Goal: Obtain resource: Download file/media

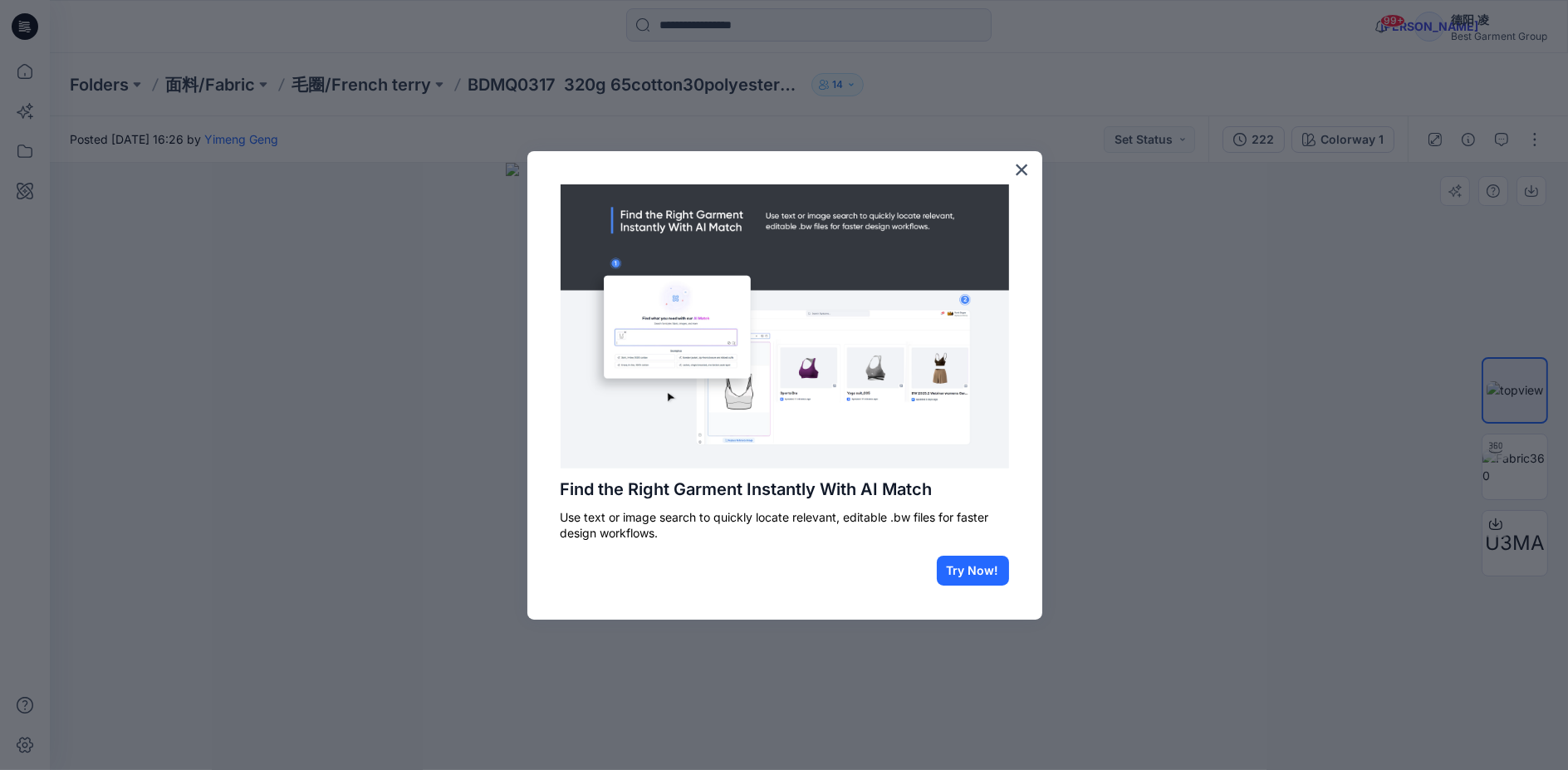
drag, startPoint x: 1021, startPoint y: 174, endPoint x: 1041, endPoint y: 167, distance: 21.2
click at [1021, 174] on button "×" at bounding box center [1021, 169] width 16 height 27
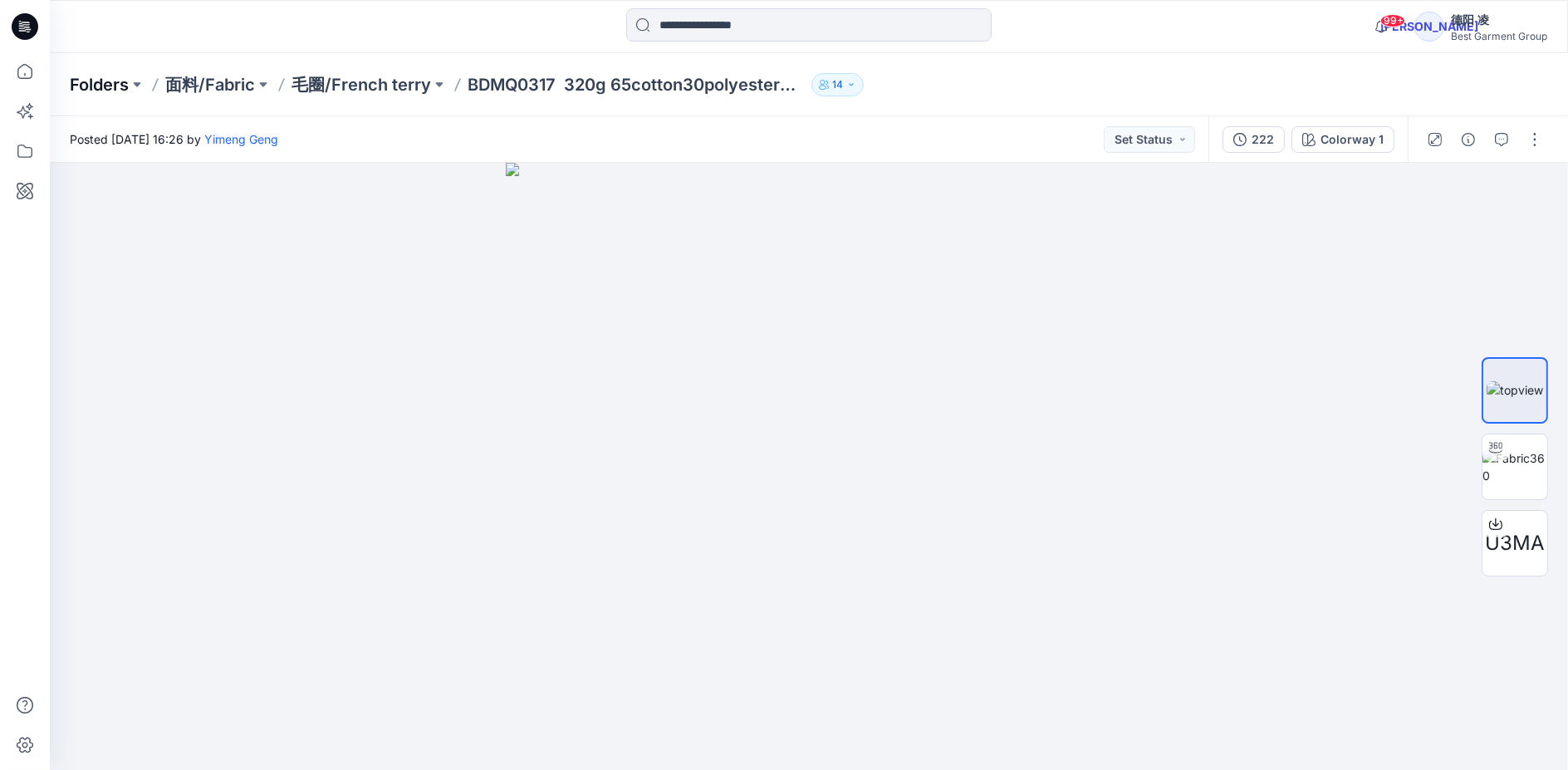
click at [100, 73] on p "Folders" at bounding box center [100, 84] width 59 height 23
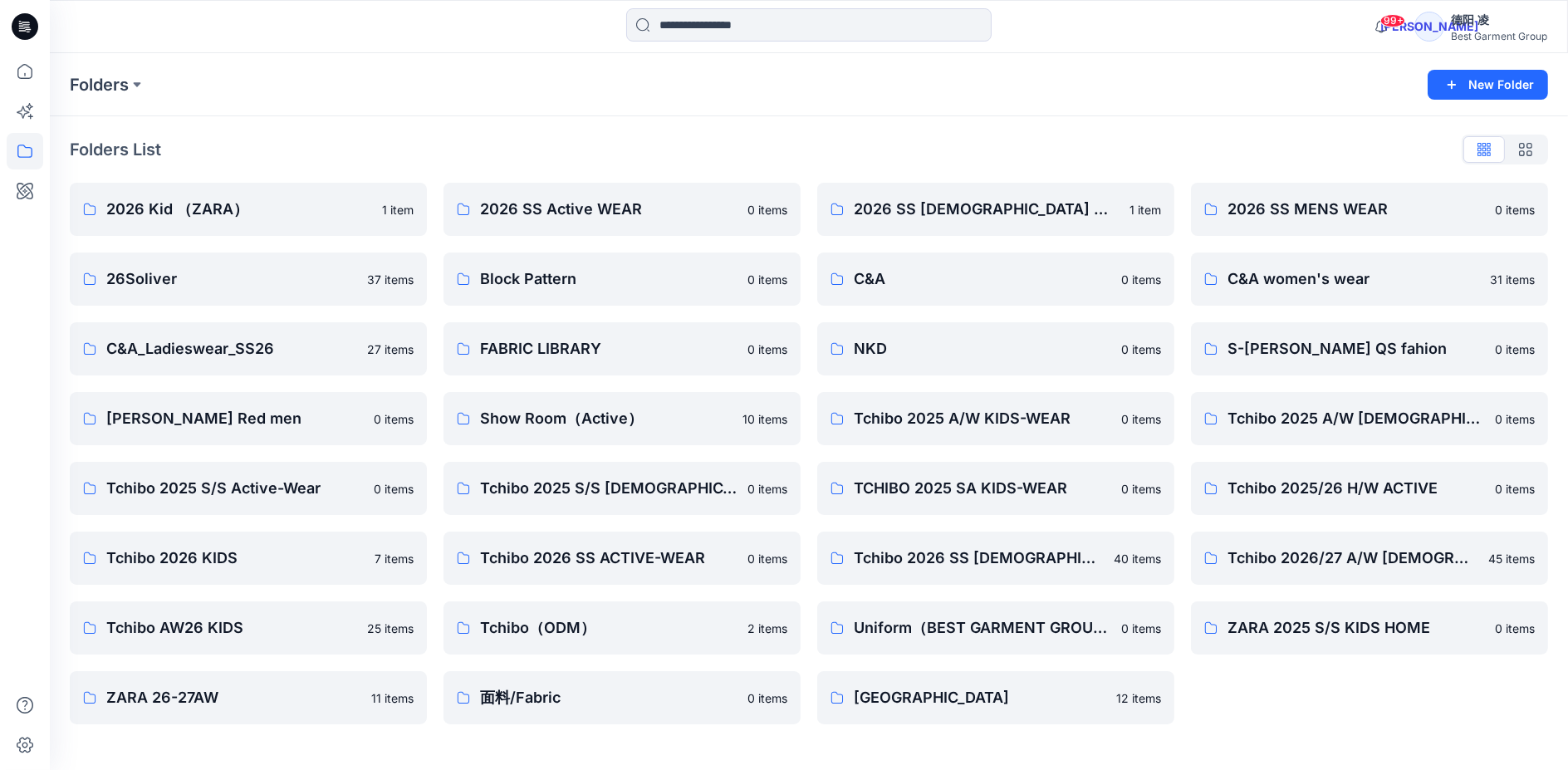
click at [549, 290] on link "Block Pattern 0 items" at bounding box center [621, 279] width 357 height 53
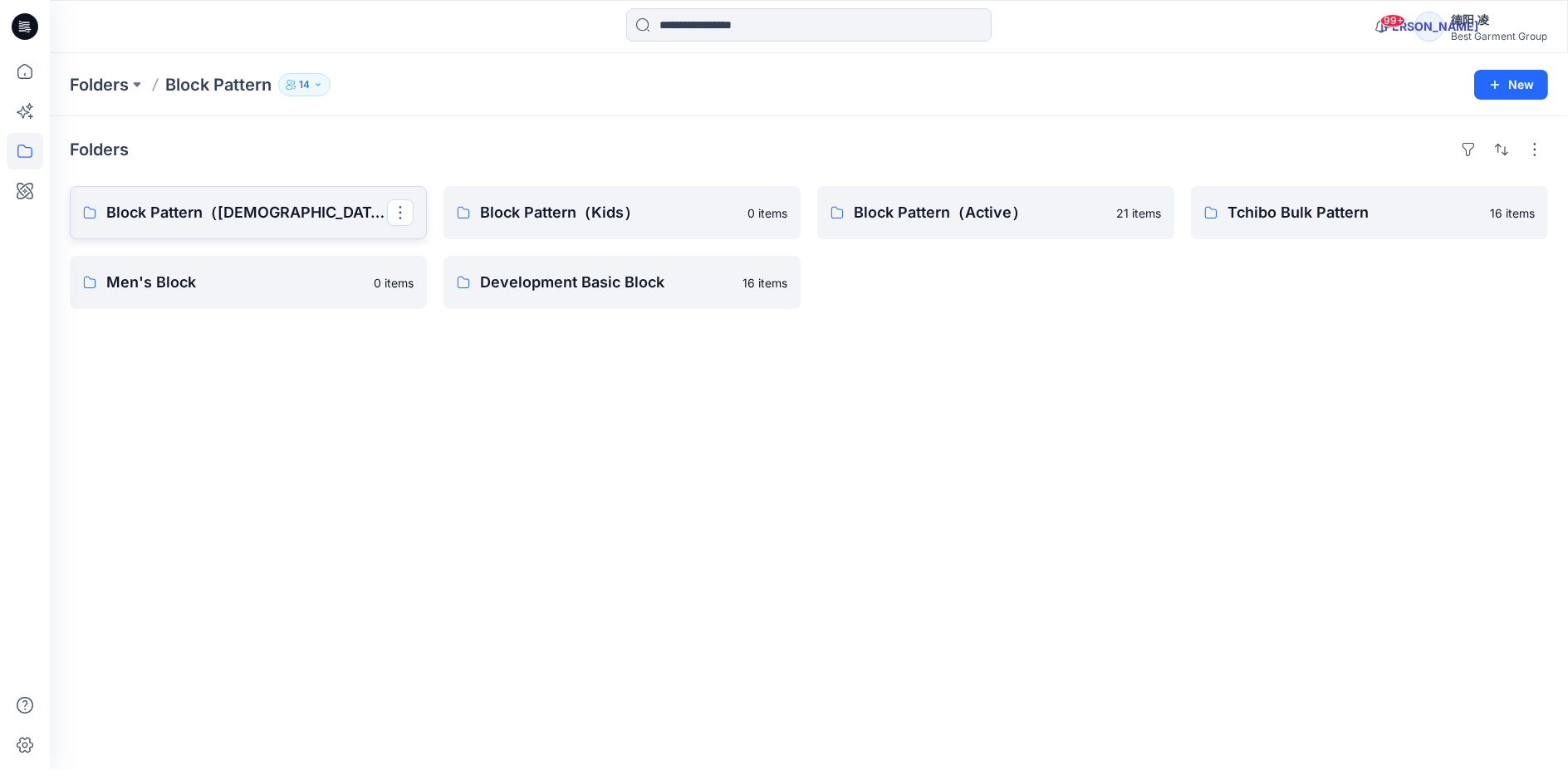
click at [257, 228] on link "Block Pattern（[DEMOGRAPHIC_DATA]）" at bounding box center [248, 213] width 357 height 53
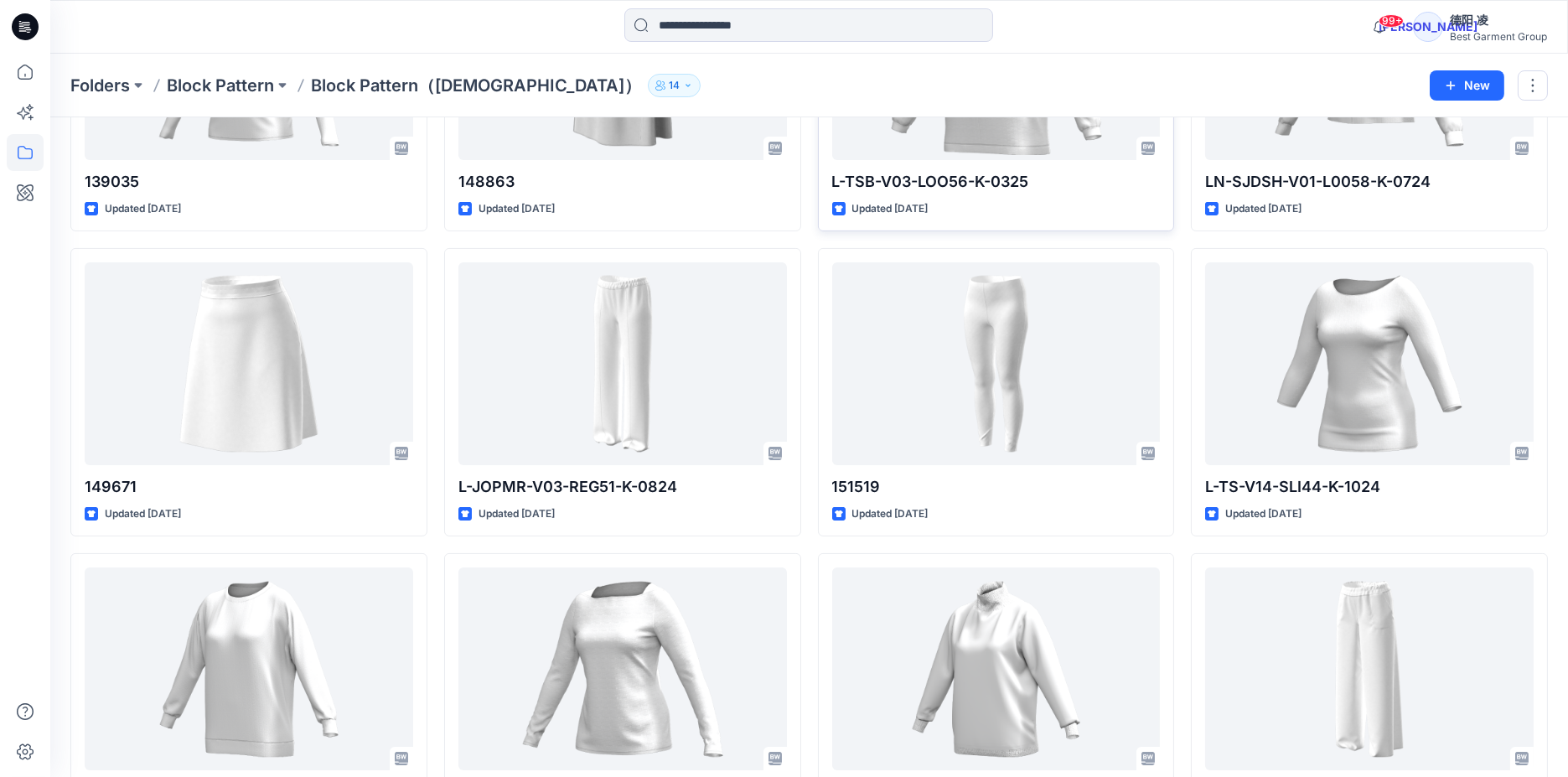
scroll to position [1211, 0]
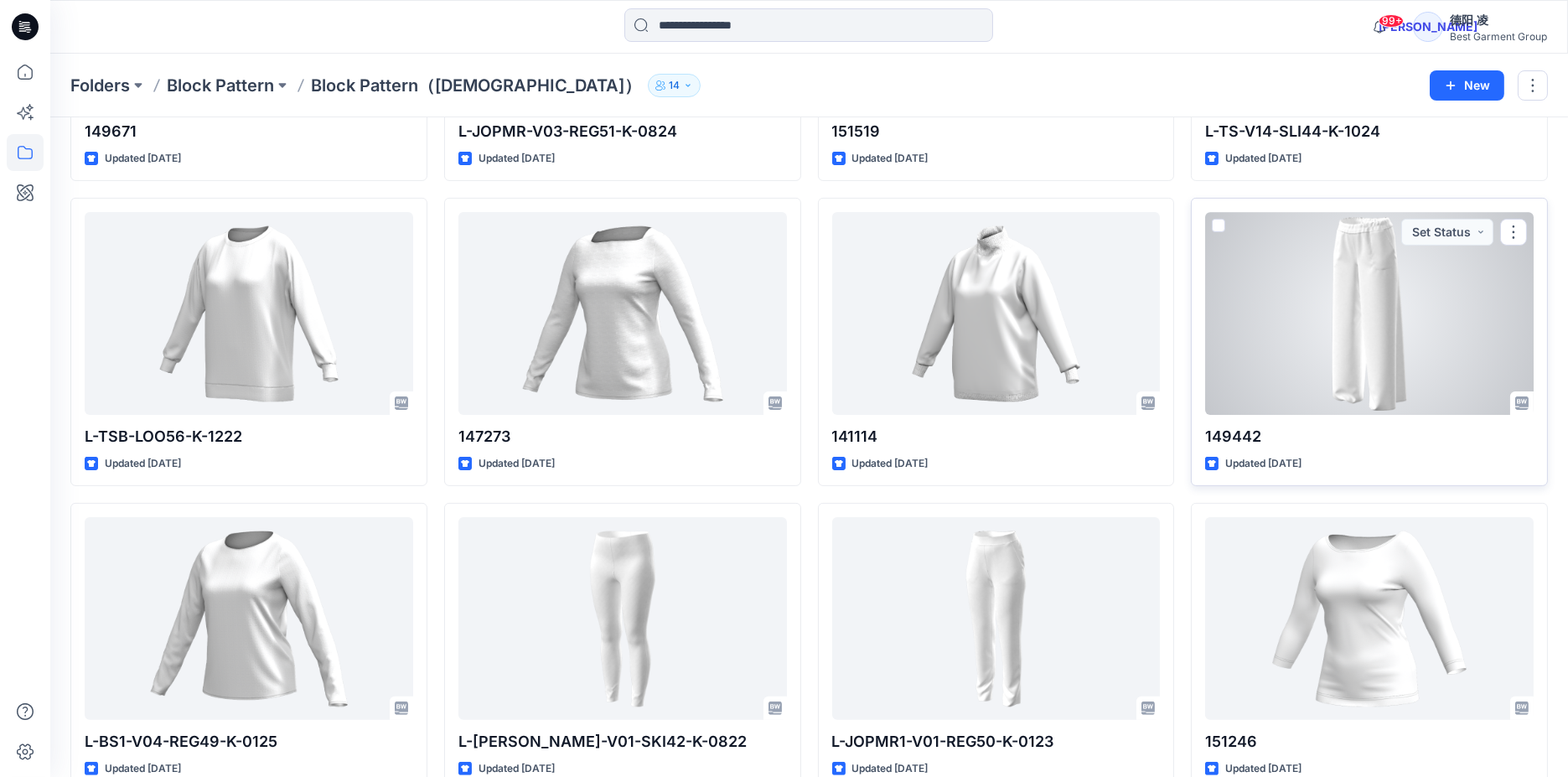
click at [1451, 332] on div at bounding box center [1369, 314] width 328 height 203
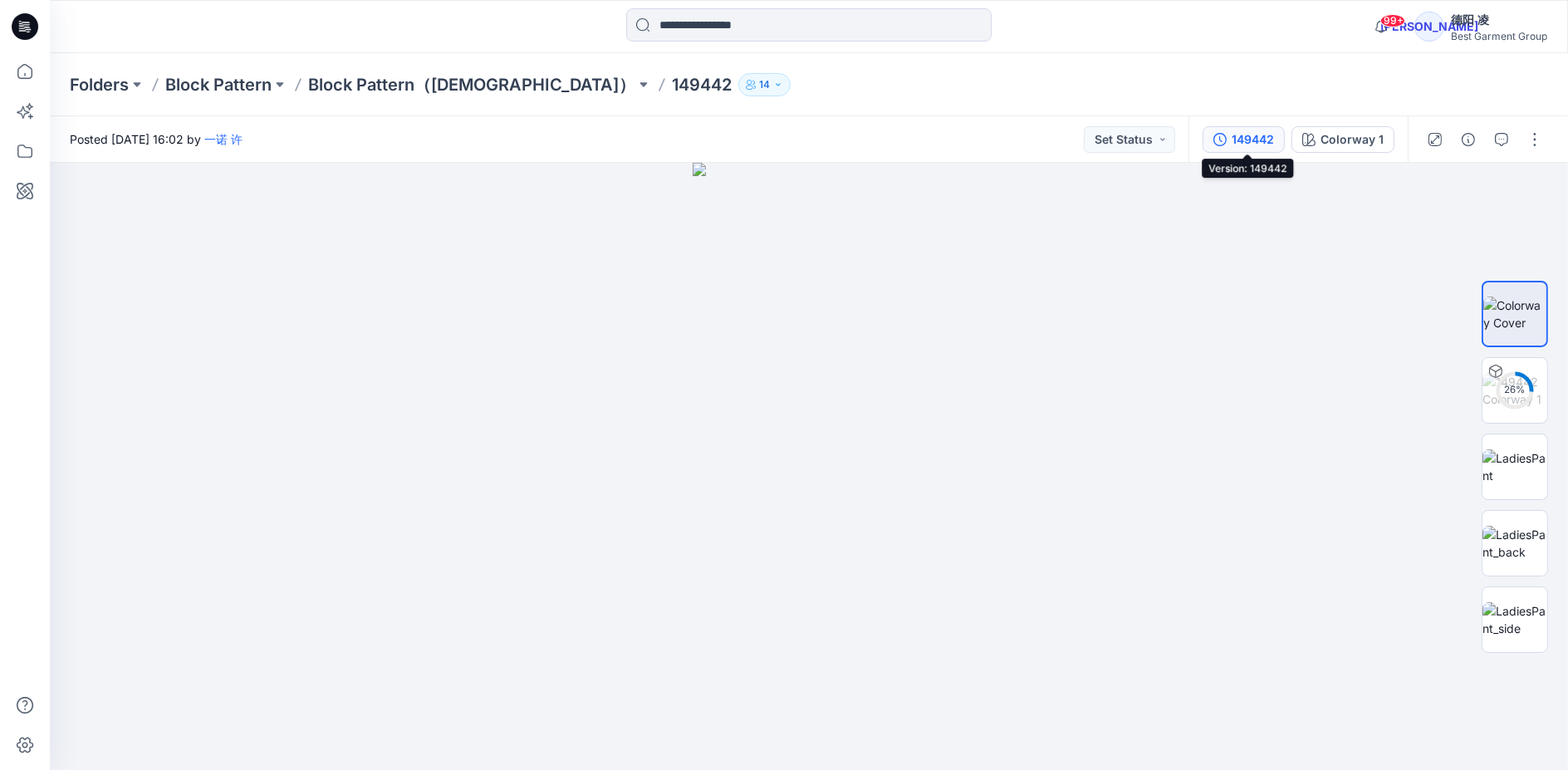
click at [1238, 136] on div "149442" at bounding box center [1253, 139] width 42 height 18
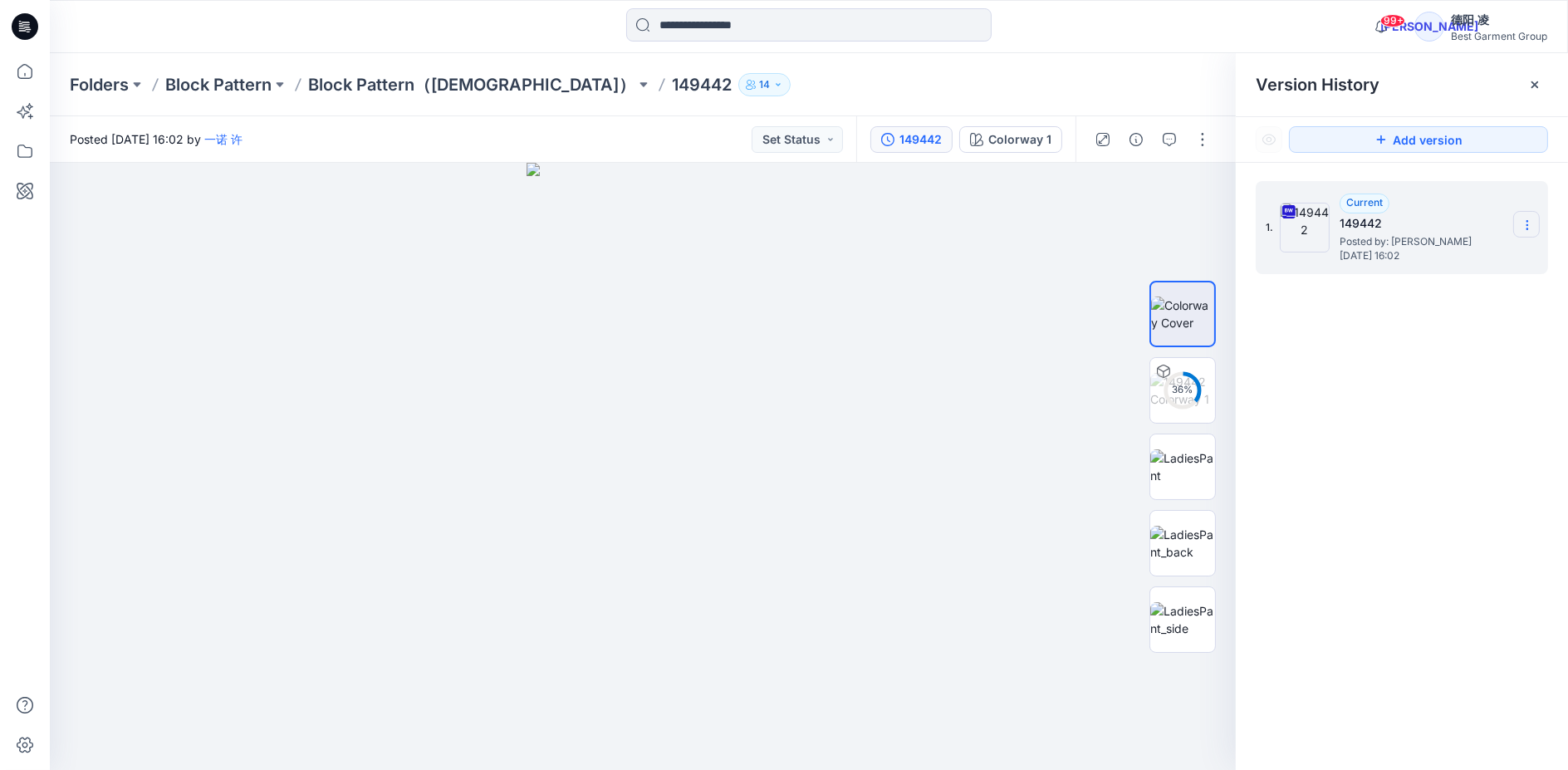
click at [1531, 226] on icon at bounding box center [1527, 225] width 13 height 13
click at [1509, 247] on span "Download Source BW File" at bounding box center [1443, 257] width 139 height 20
click at [401, 81] on p "Block Pattern（[DEMOGRAPHIC_DATA]）" at bounding box center [471, 84] width 327 height 23
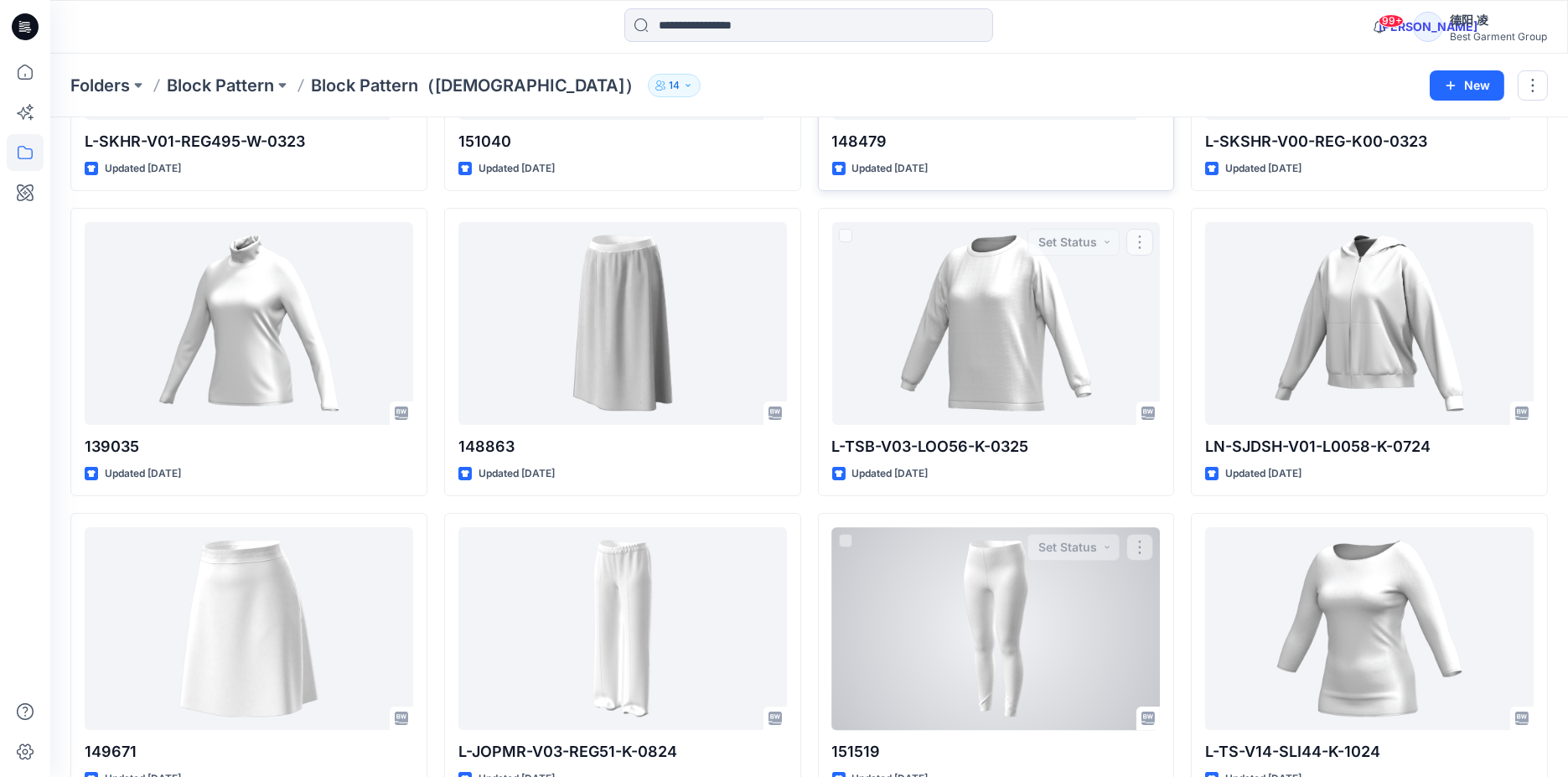
scroll to position [744, 0]
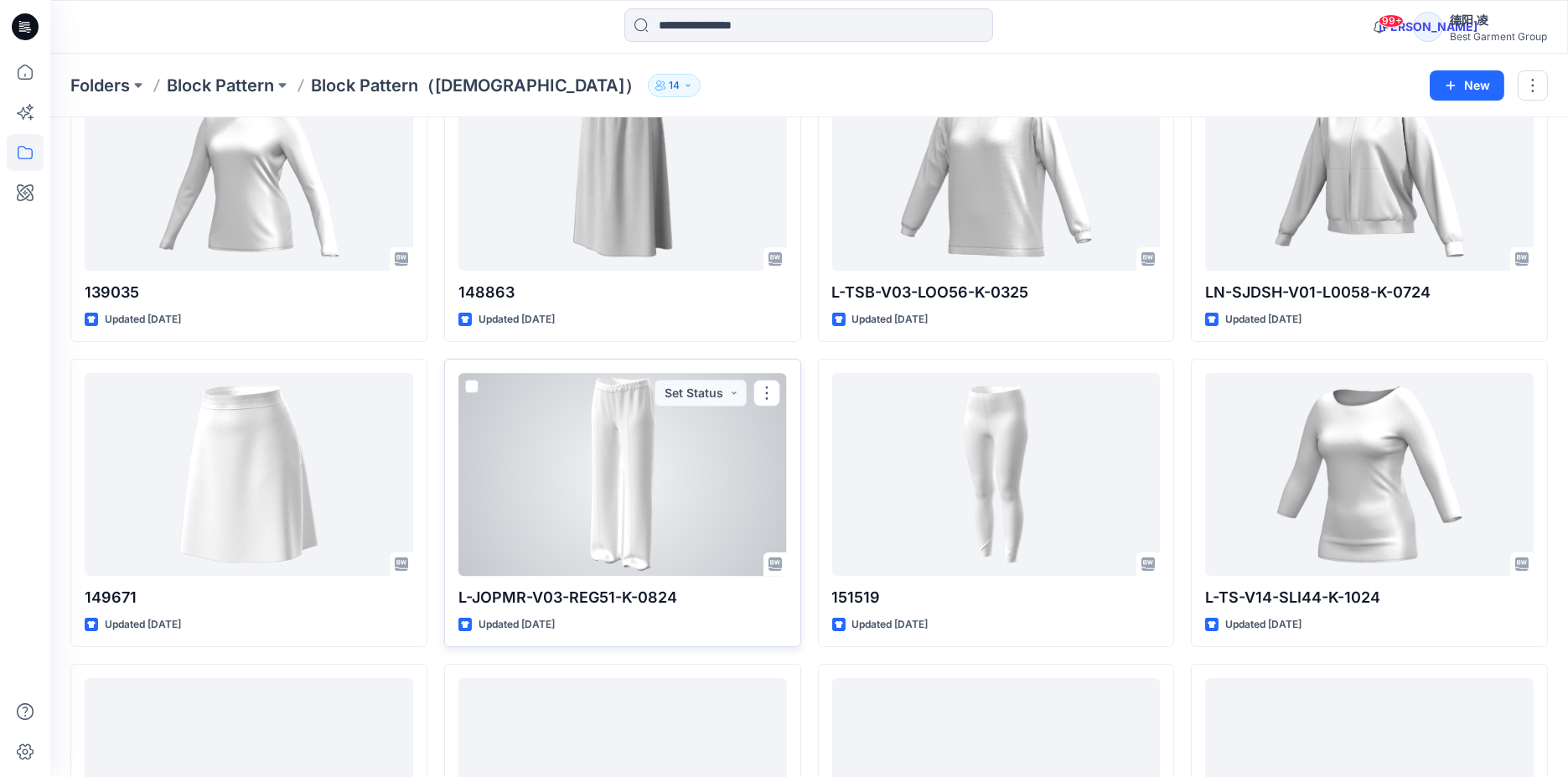
click at [644, 440] on div at bounding box center [622, 475] width 328 height 203
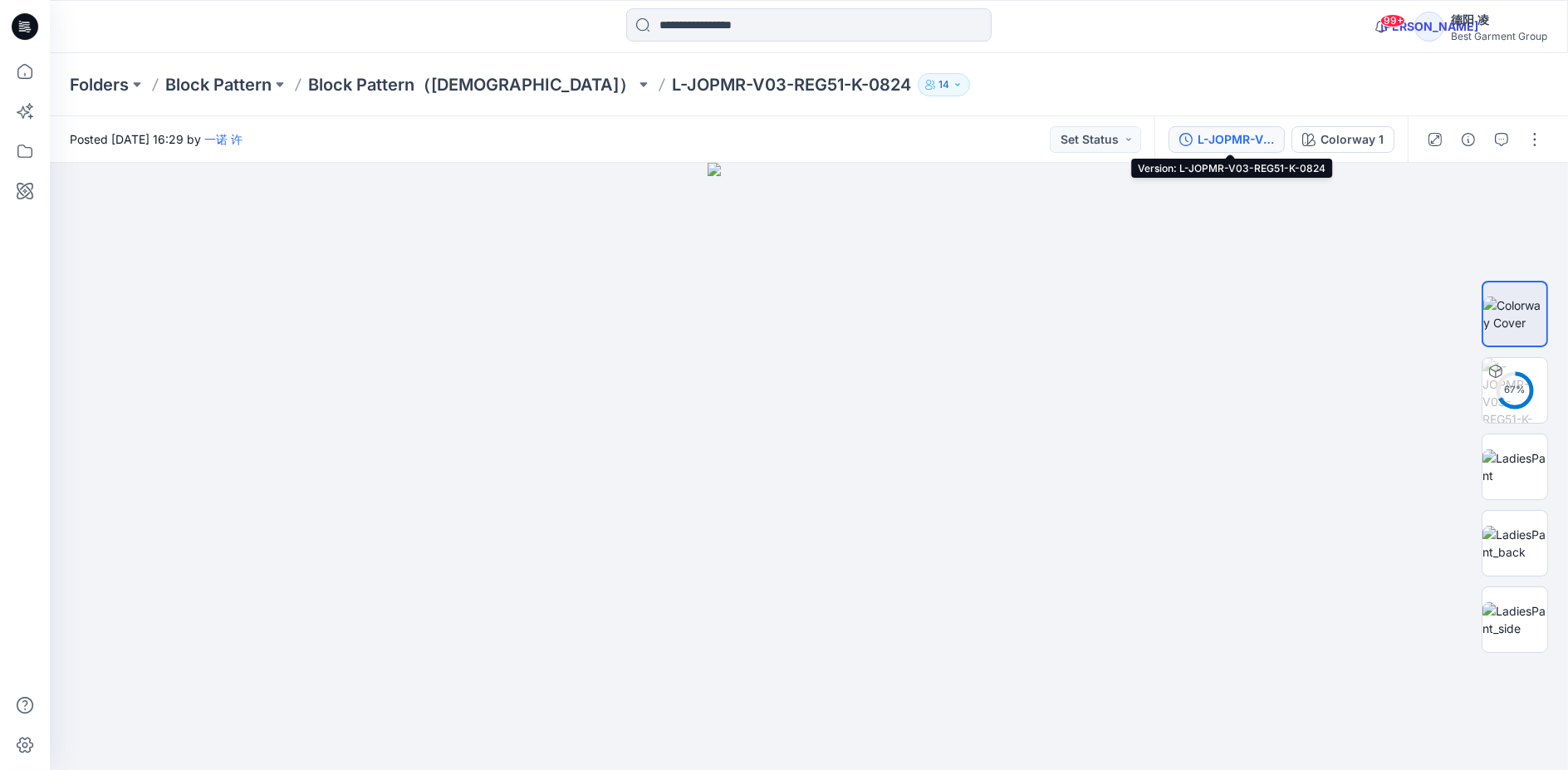
click at [1229, 138] on div "L-JOPMR-V03-REG51-K-0824" at bounding box center [1235, 139] width 77 height 18
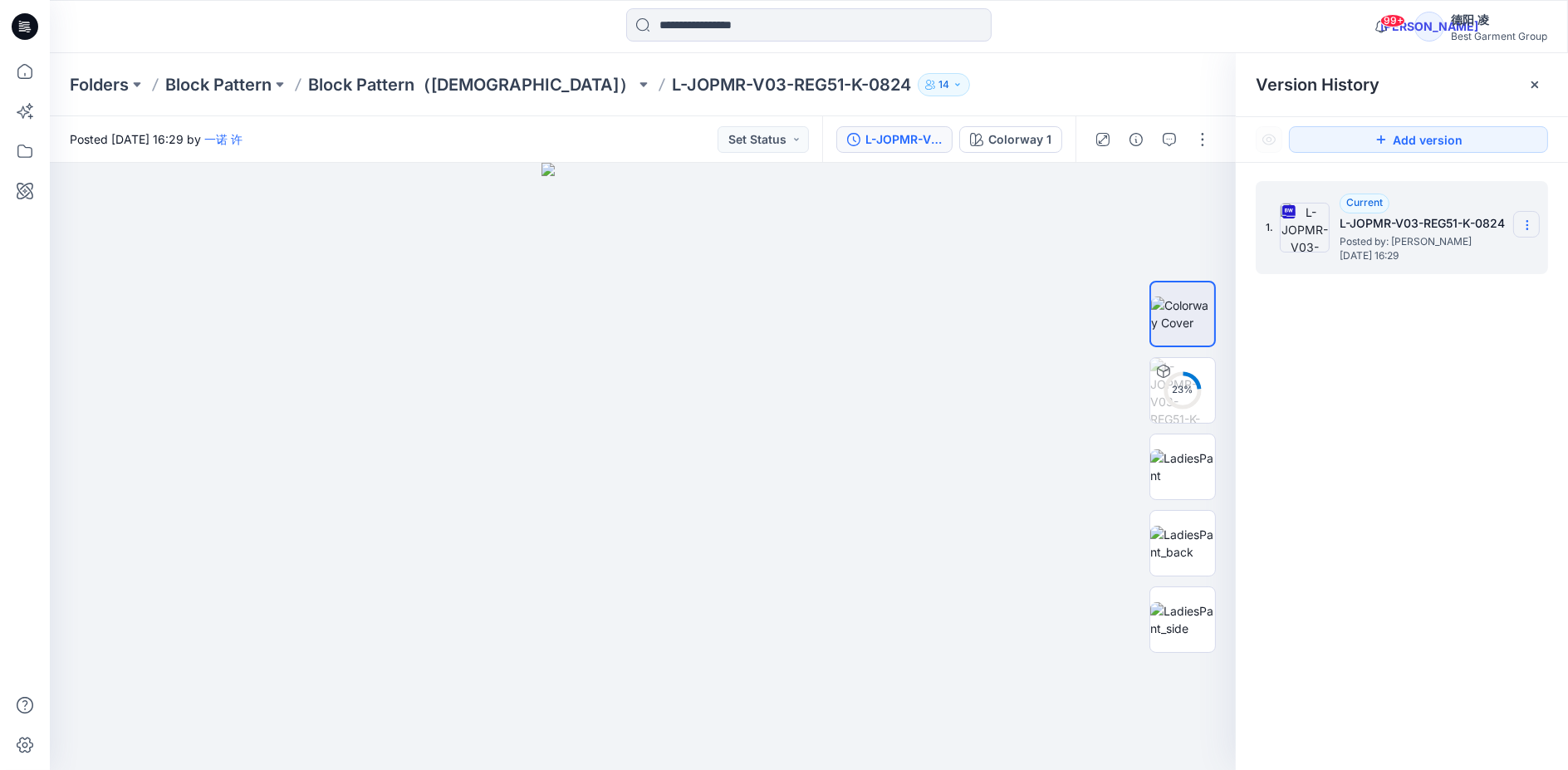
click at [1521, 222] on icon at bounding box center [1527, 225] width 13 height 13
click at [1471, 265] on span "Download Source BW File" at bounding box center [1443, 257] width 139 height 20
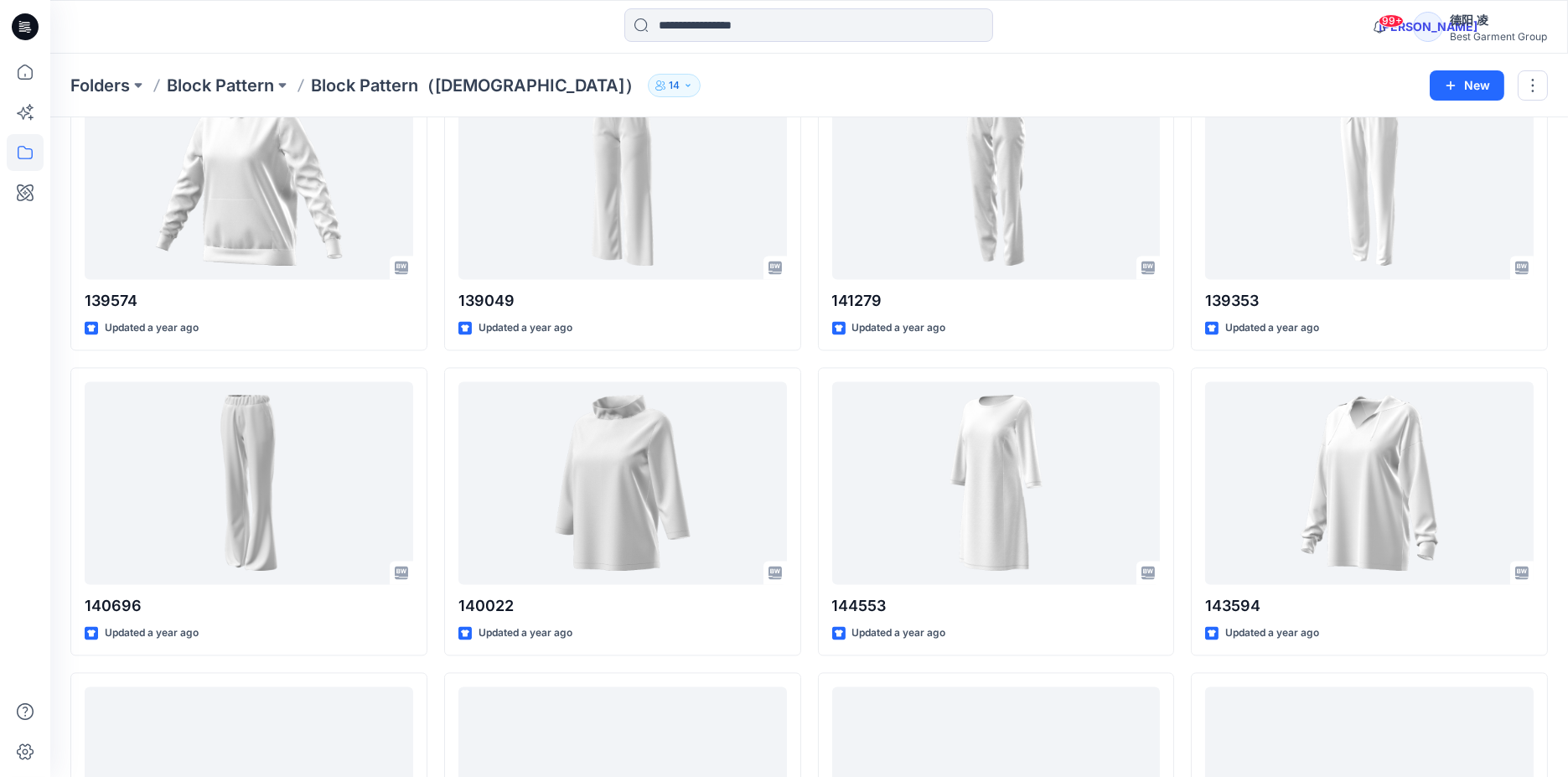
scroll to position [8074, 0]
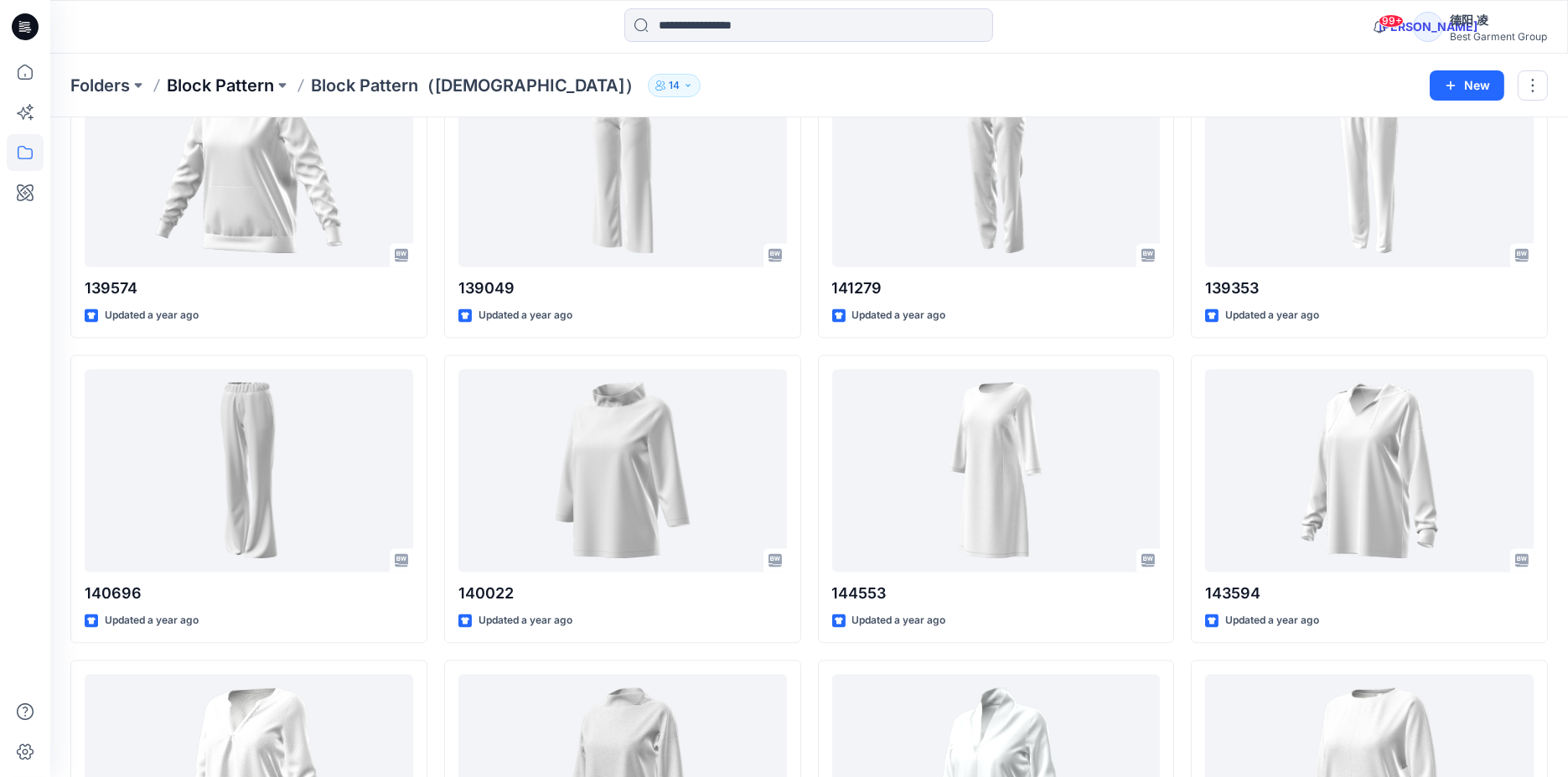
click at [215, 81] on p "Block Pattern" at bounding box center [219, 85] width 107 height 23
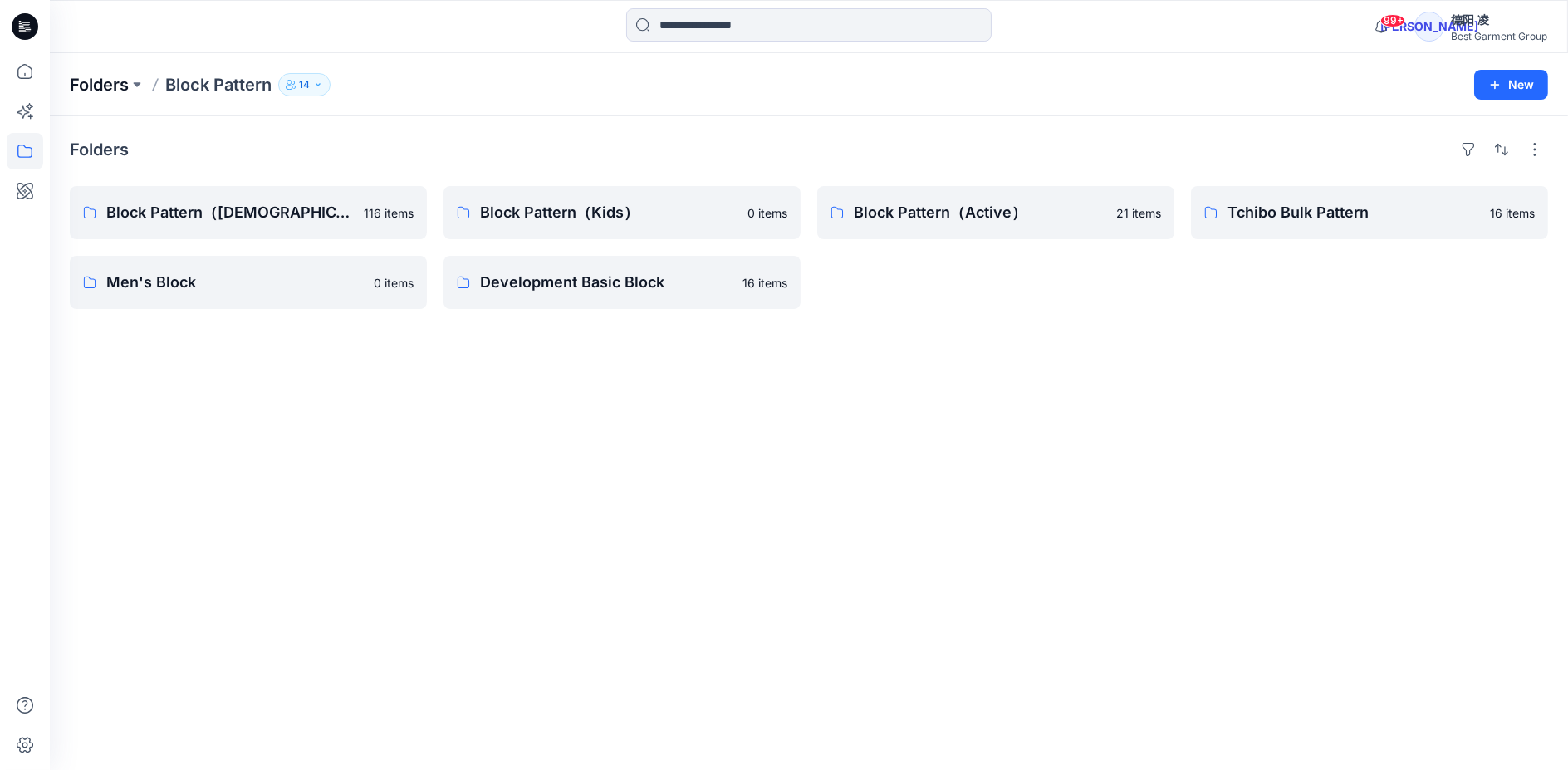
click at [117, 89] on p "Folders" at bounding box center [100, 84] width 59 height 23
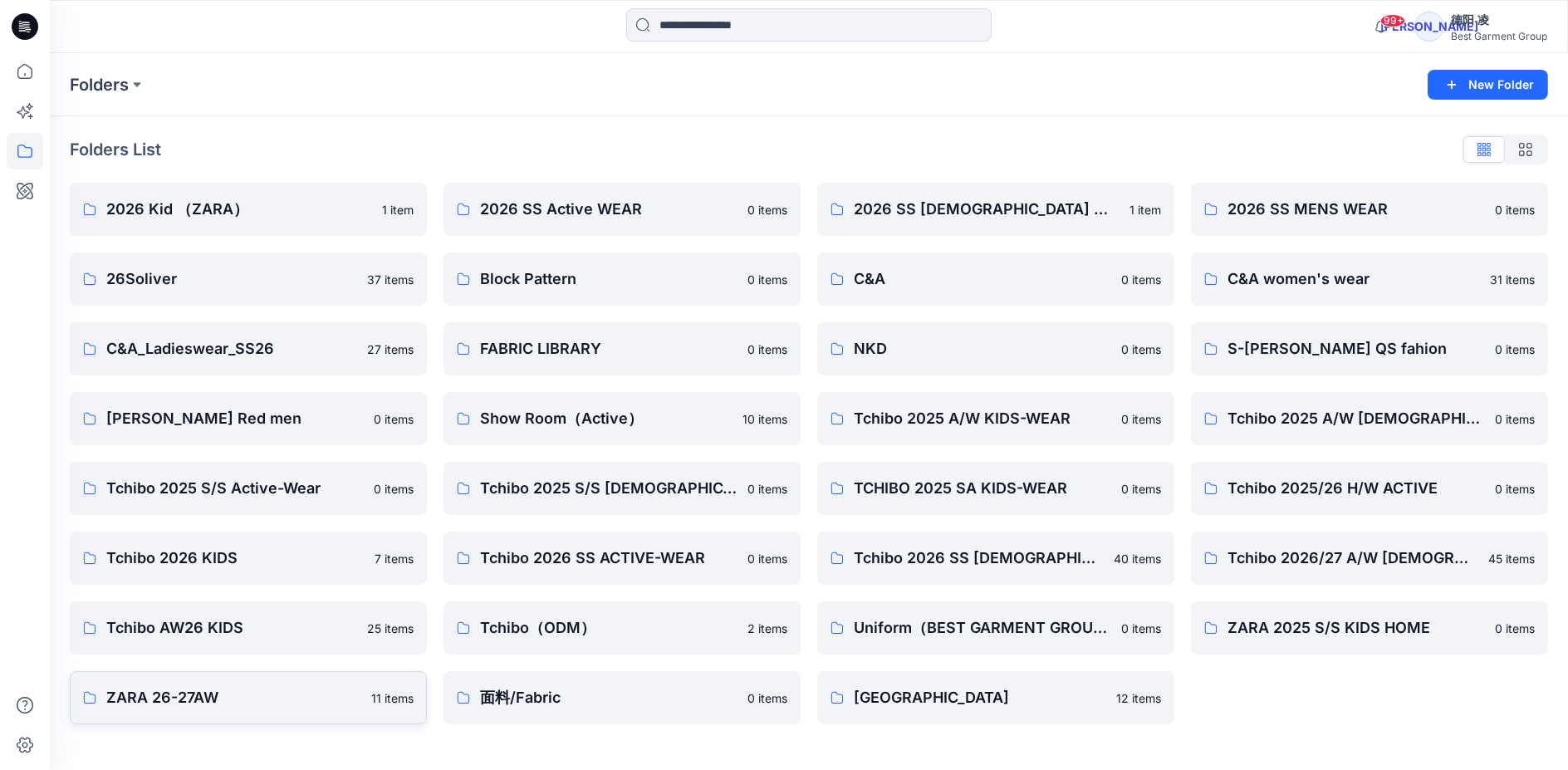
click at [241, 702] on p "ZARA 26-27AW" at bounding box center [233, 697] width 255 height 23
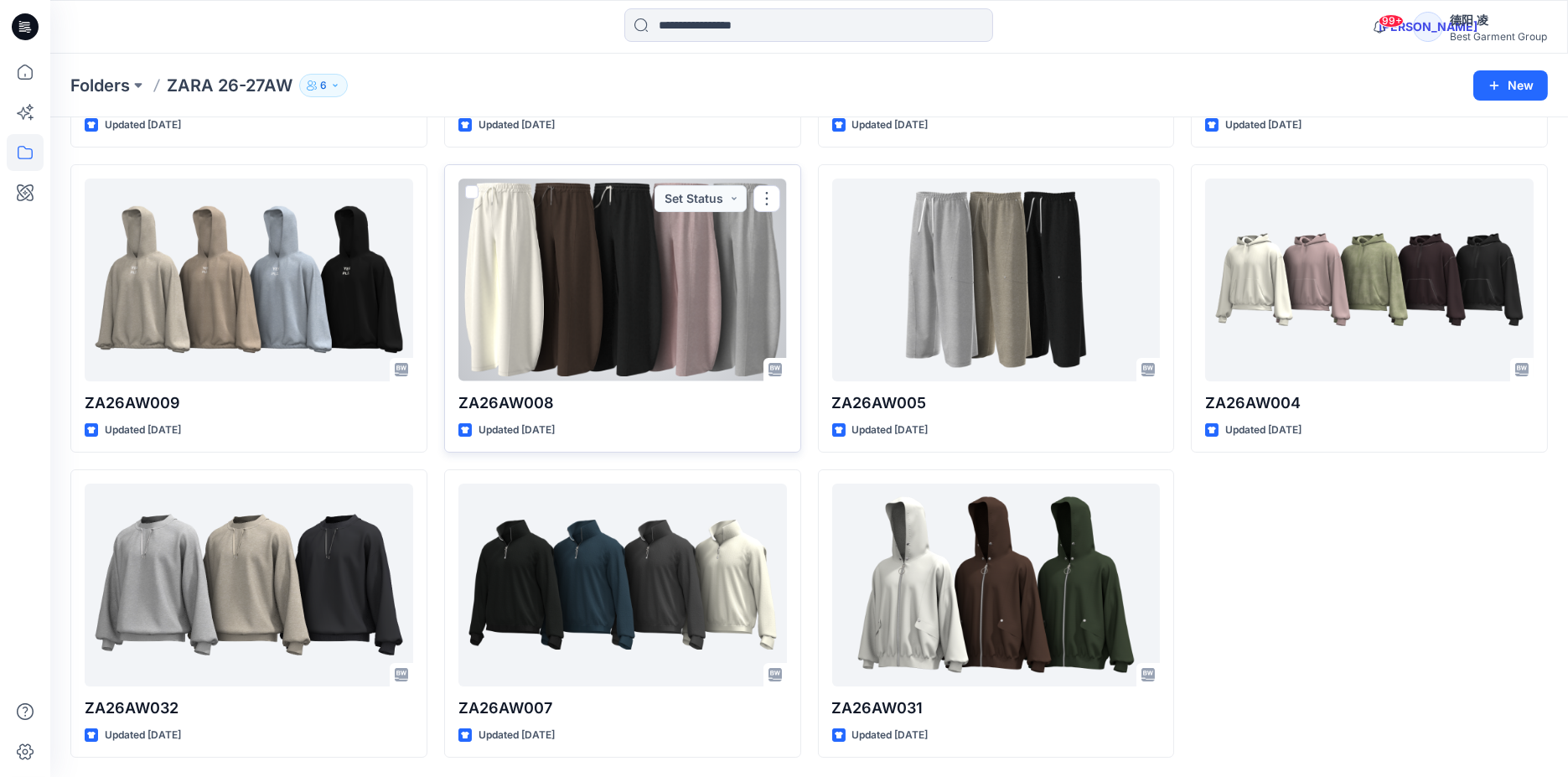
scroll to position [142, 0]
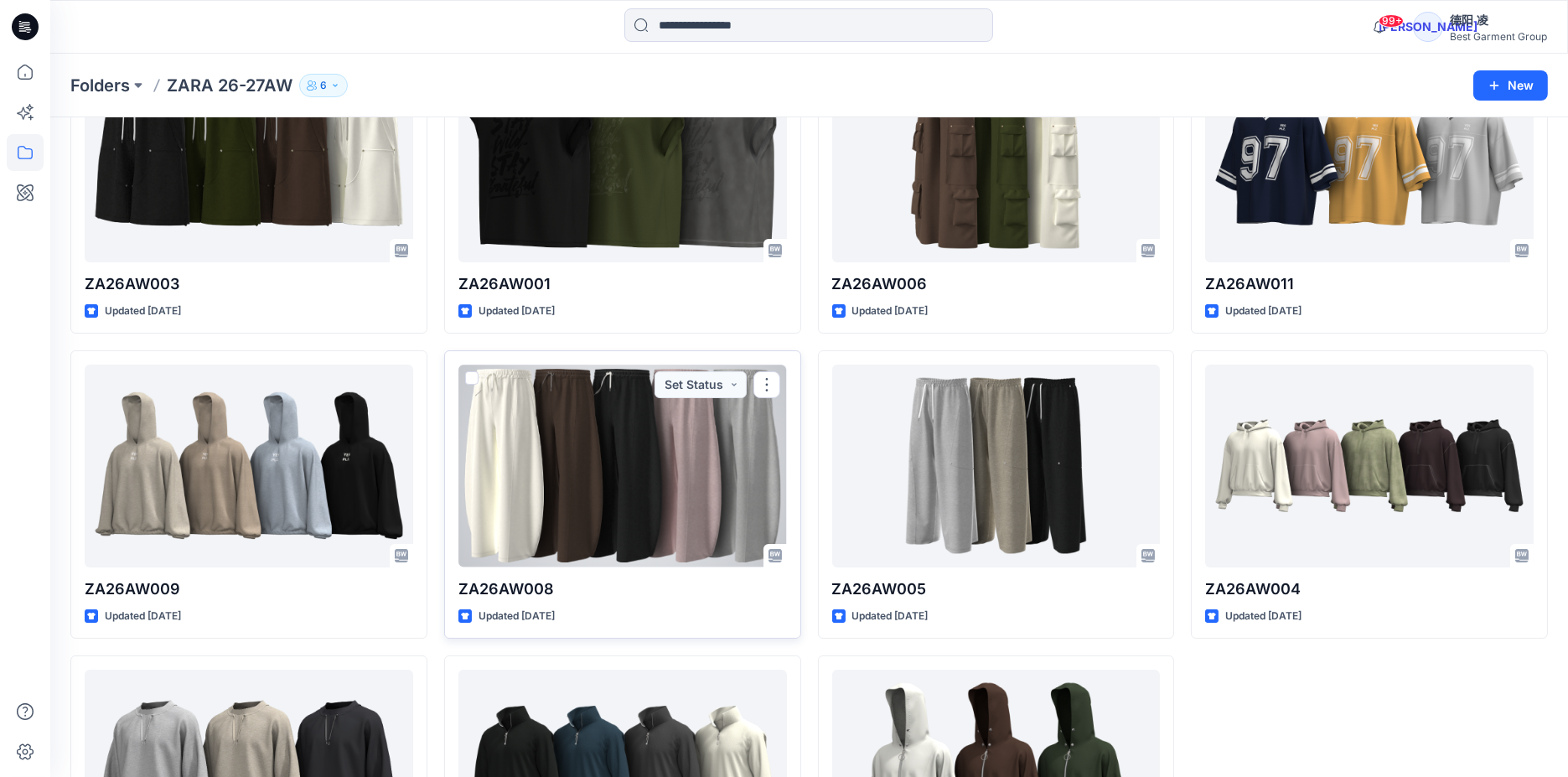
click at [551, 481] on div at bounding box center [622, 466] width 328 height 203
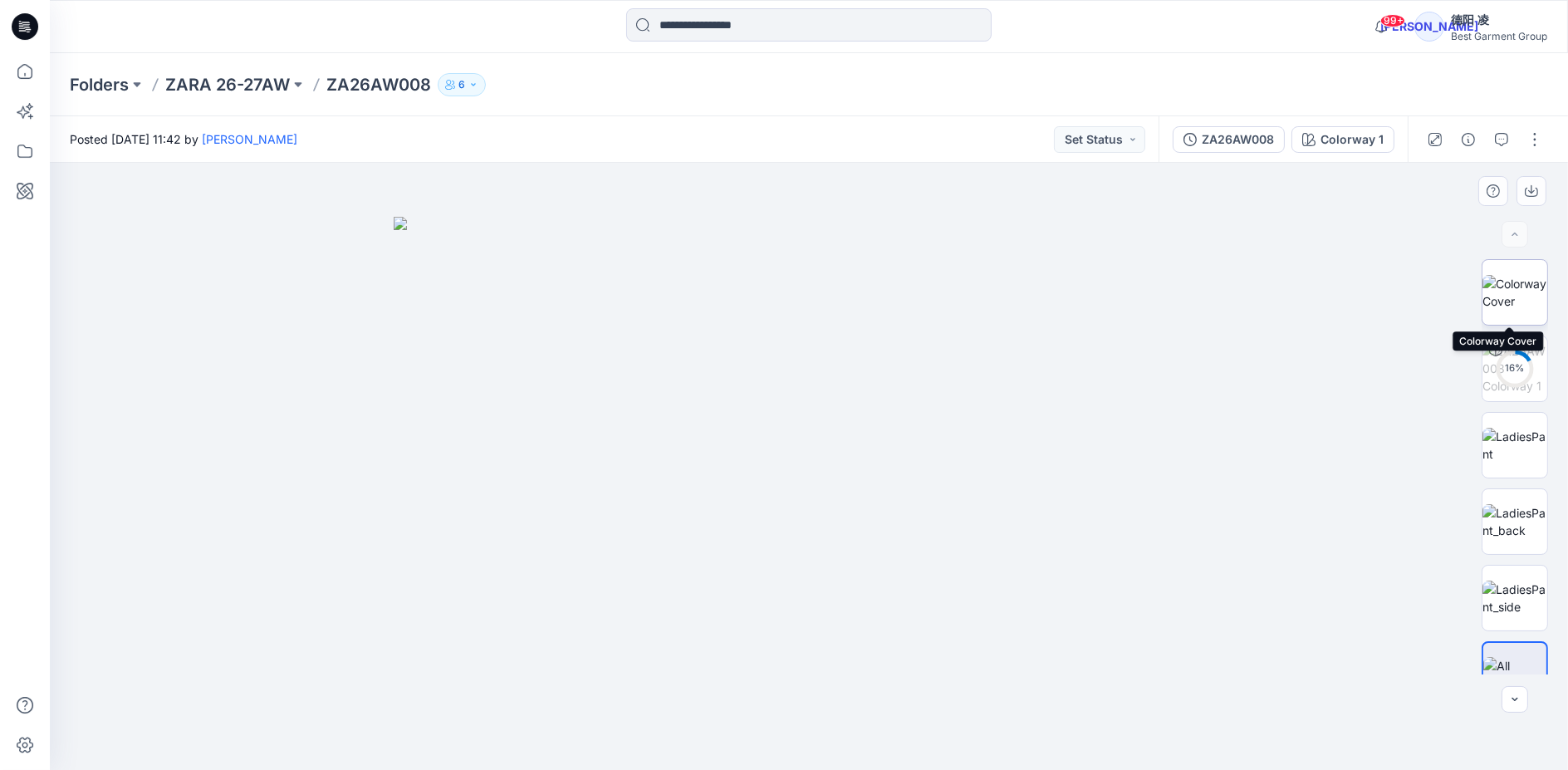
click at [1516, 291] on img at bounding box center [1515, 292] width 65 height 35
drag, startPoint x: 875, startPoint y: 240, endPoint x: 867, endPoint y: 295, distance: 55.6
click at [867, 295] on img at bounding box center [808, 467] width 252 height 608
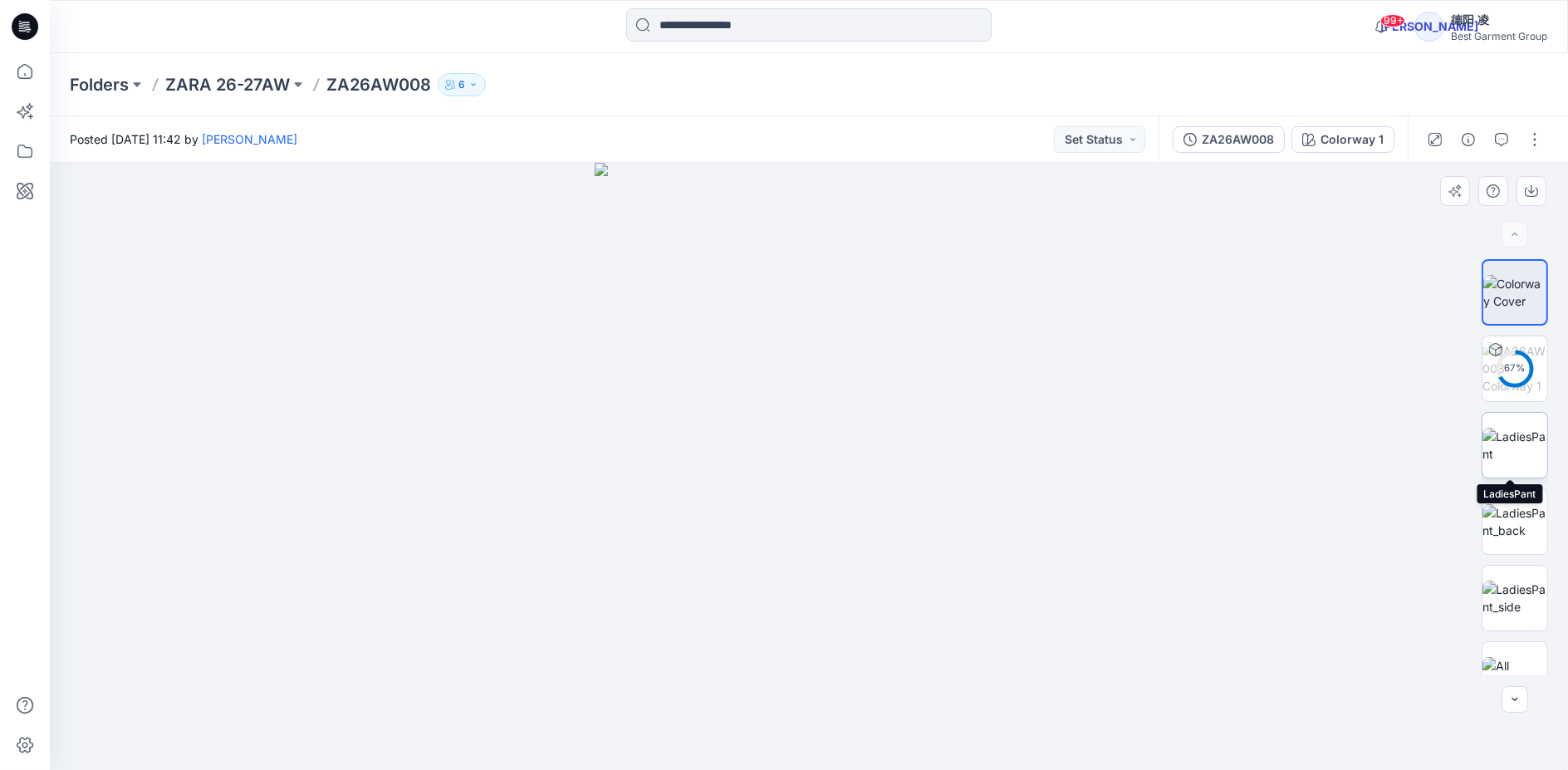
click at [1526, 428] on img at bounding box center [1515, 445] width 65 height 35
drag, startPoint x: 650, startPoint y: 444, endPoint x: 712, endPoint y: 572, distance: 142.2
click at [709, 631] on img at bounding box center [809, 426] width 1143 height 685
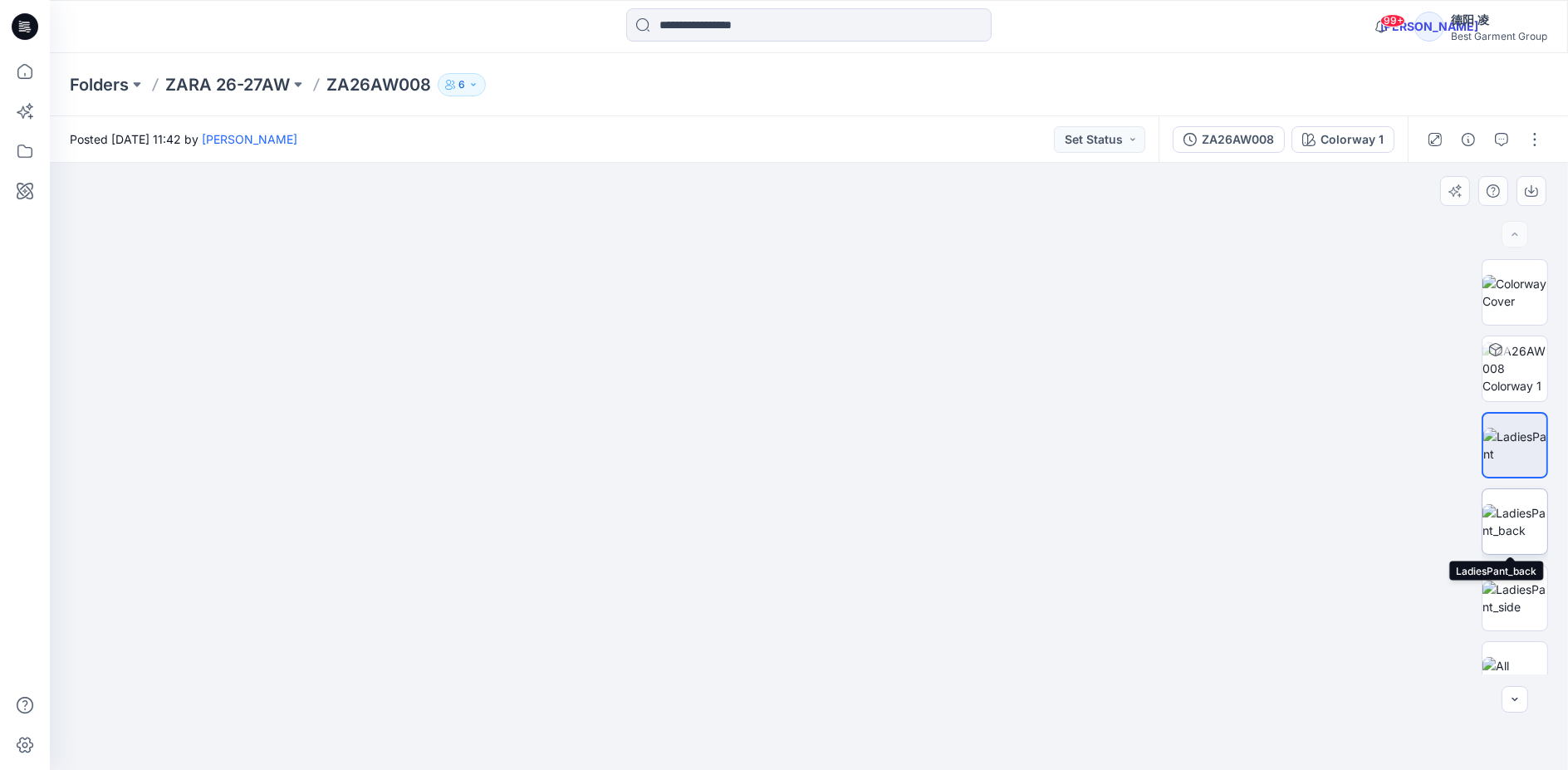
click at [1504, 509] on img at bounding box center [1515, 522] width 65 height 35
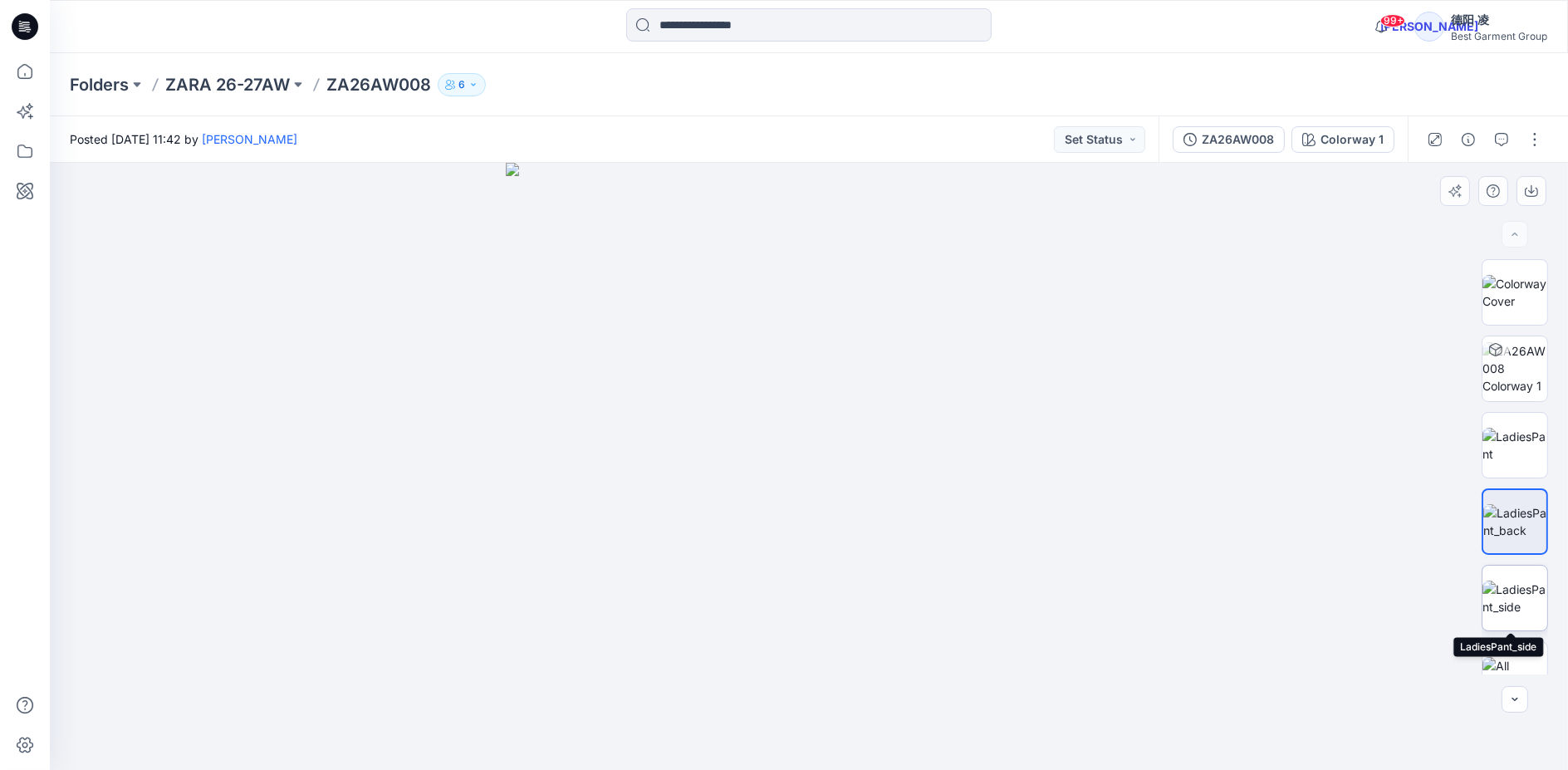
click at [1523, 595] on img at bounding box center [1515, 598] width 65 height 35
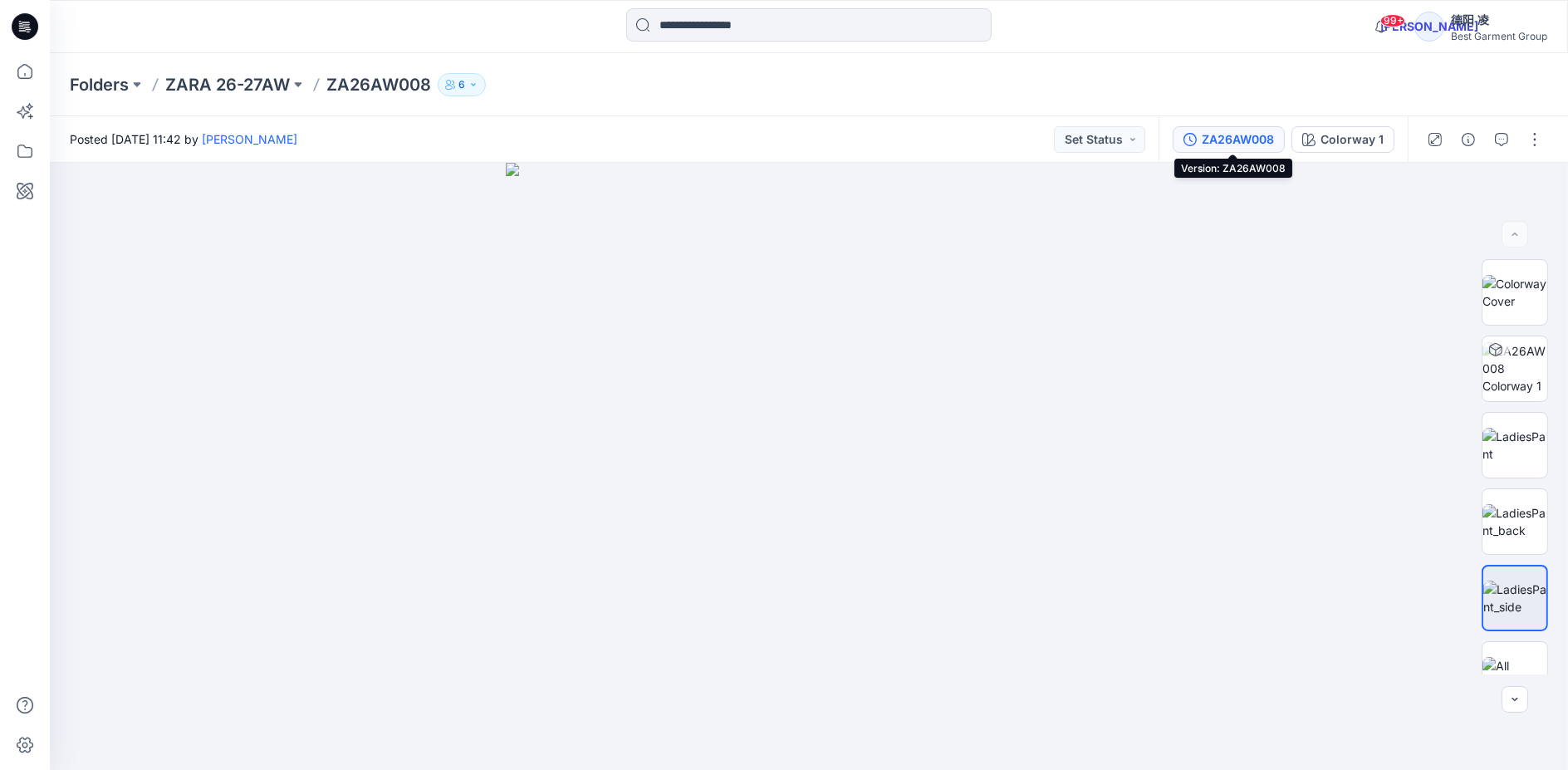
click at [1253, 138] on div "ZA26AW008" at bounding box center [1238, 139] width 72 height 18
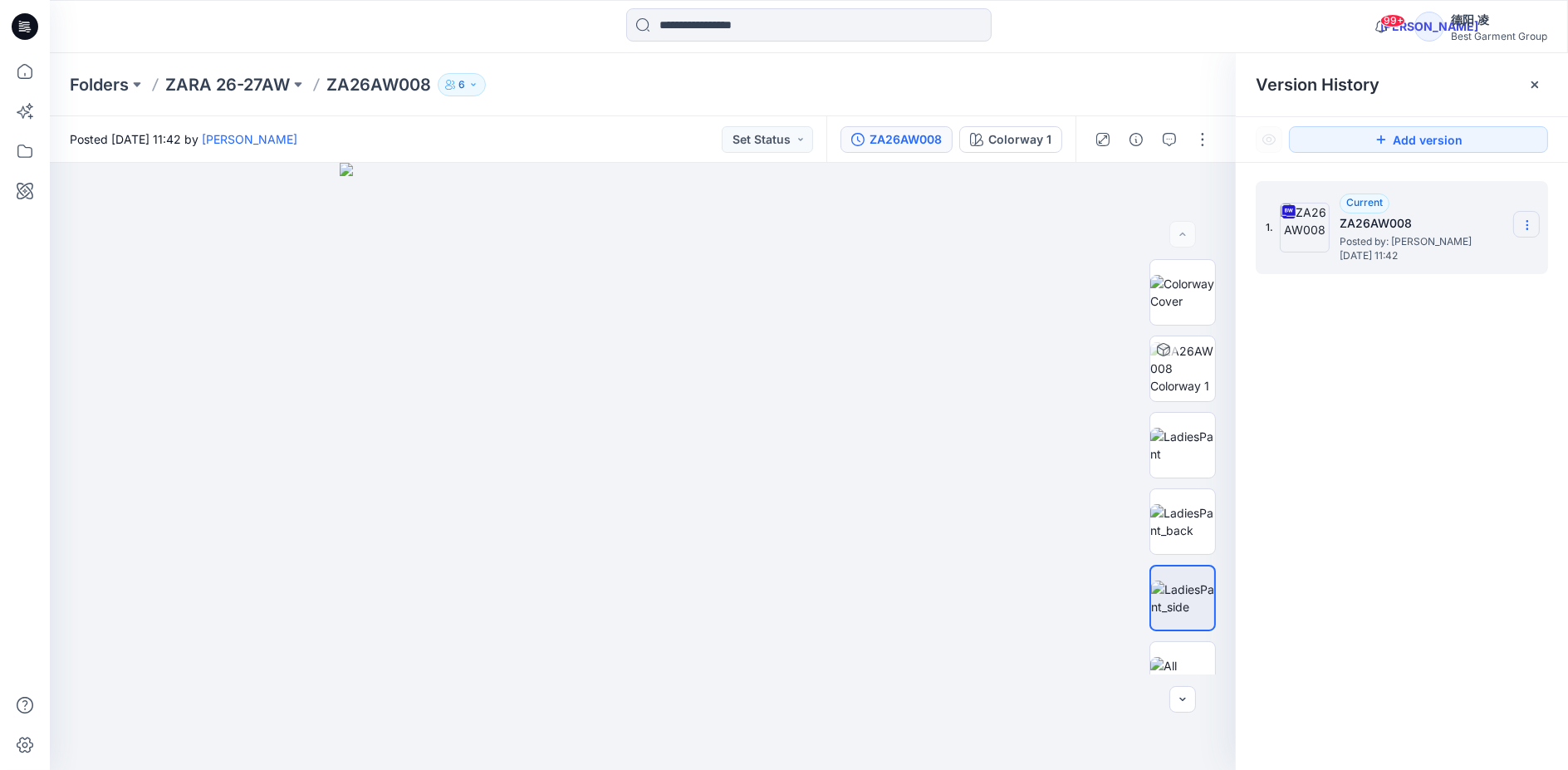
click at [1529, 213] on section at bounding box center [1526, 224] width 27 height 27
click at [1468, 255] on span "Download Source BW File" at bounding box center [1443, 257] width 139 height 20
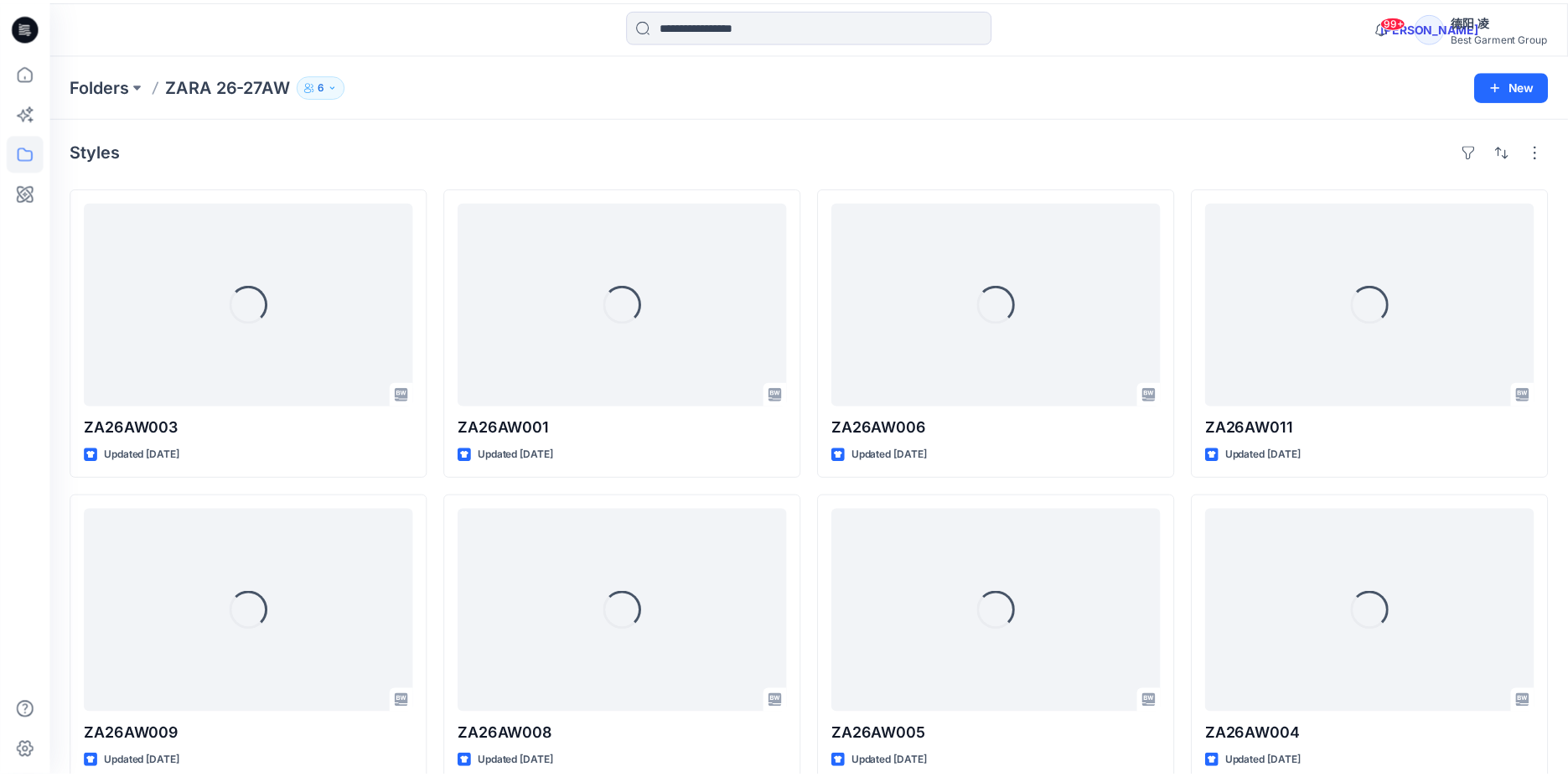
scroll to position [142, 0]
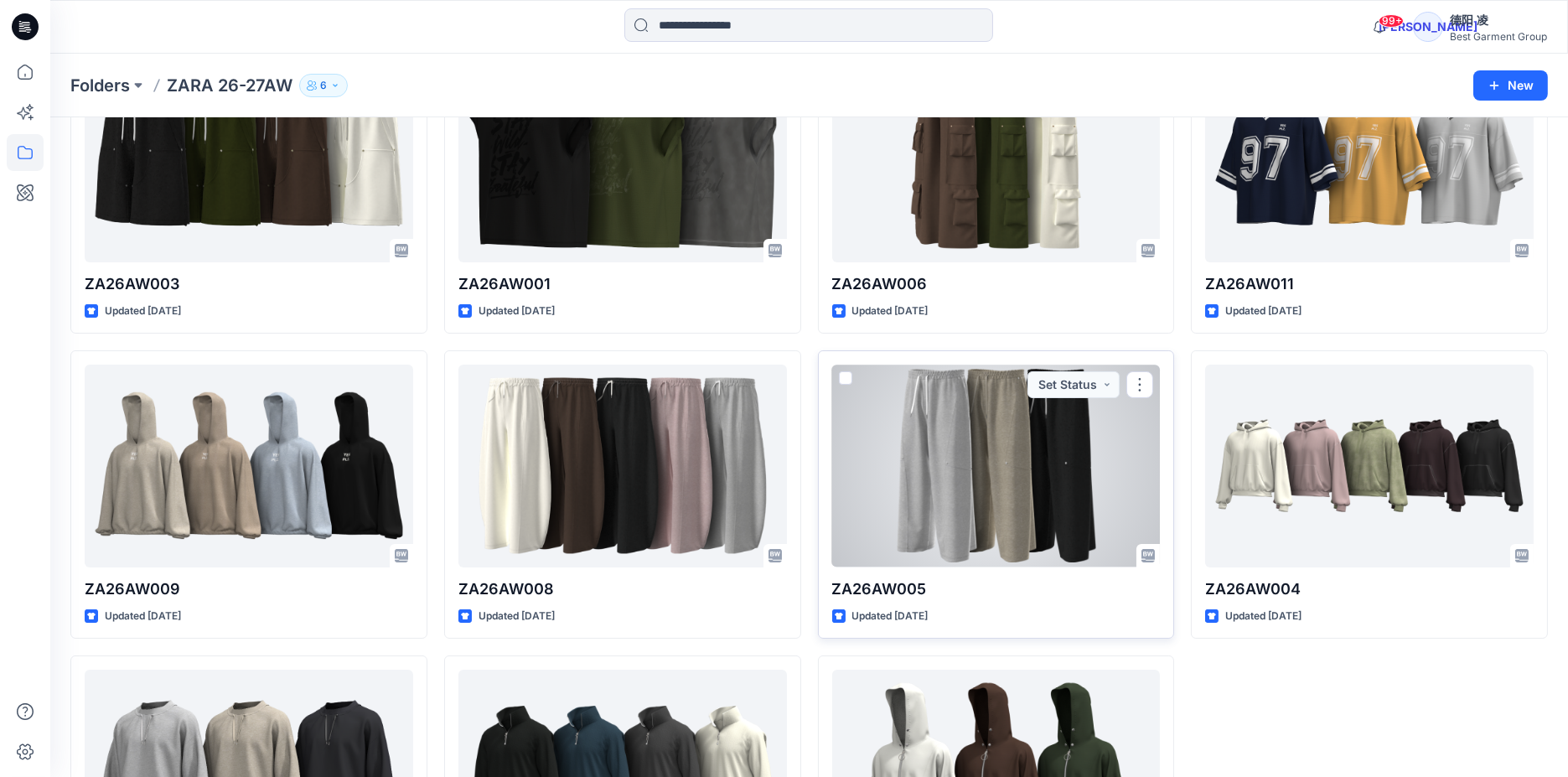
click at [949, 447] on div at bounding box center [996, 466] width 328 height 203
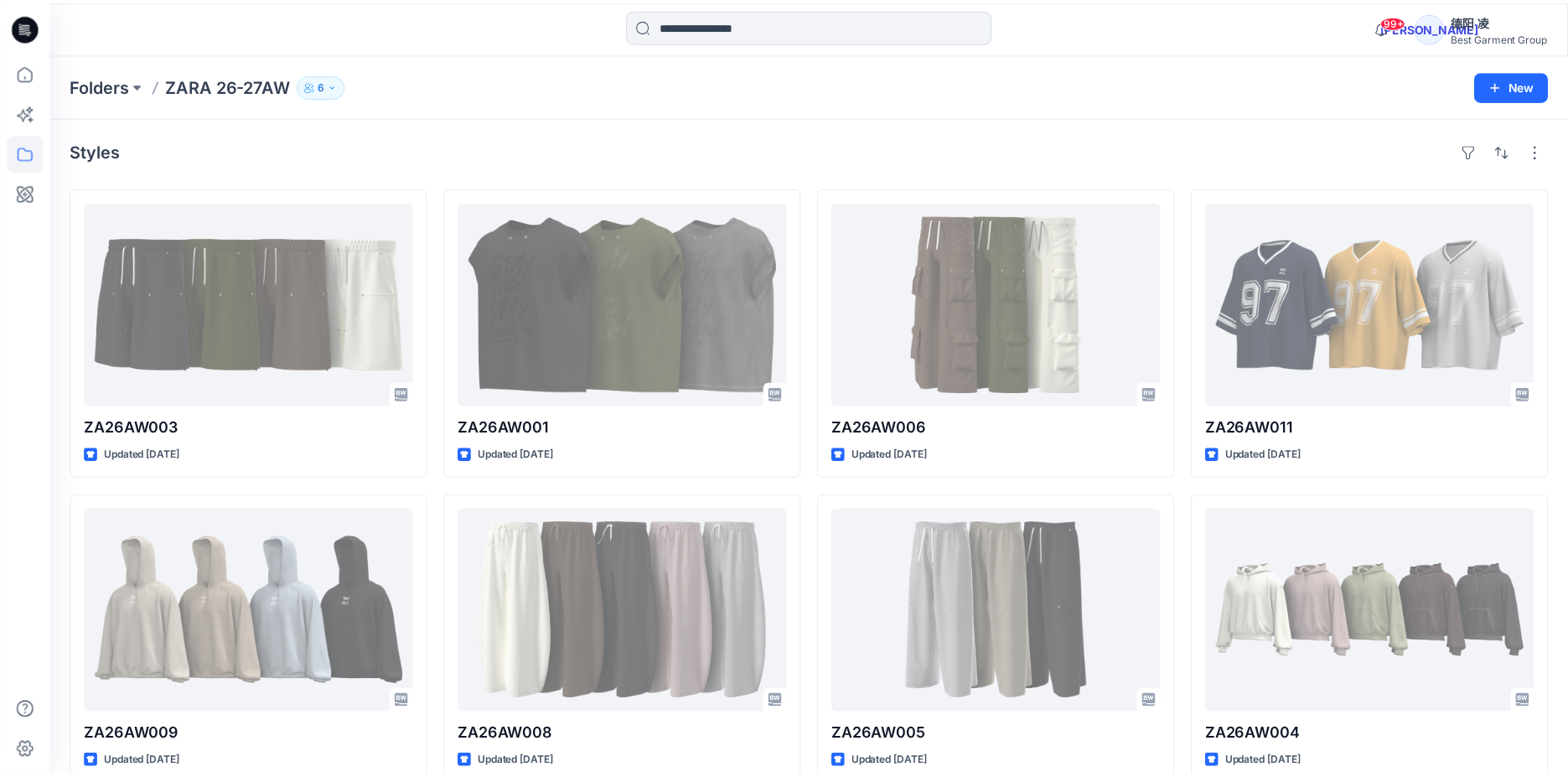
scroll to position [142, 0]
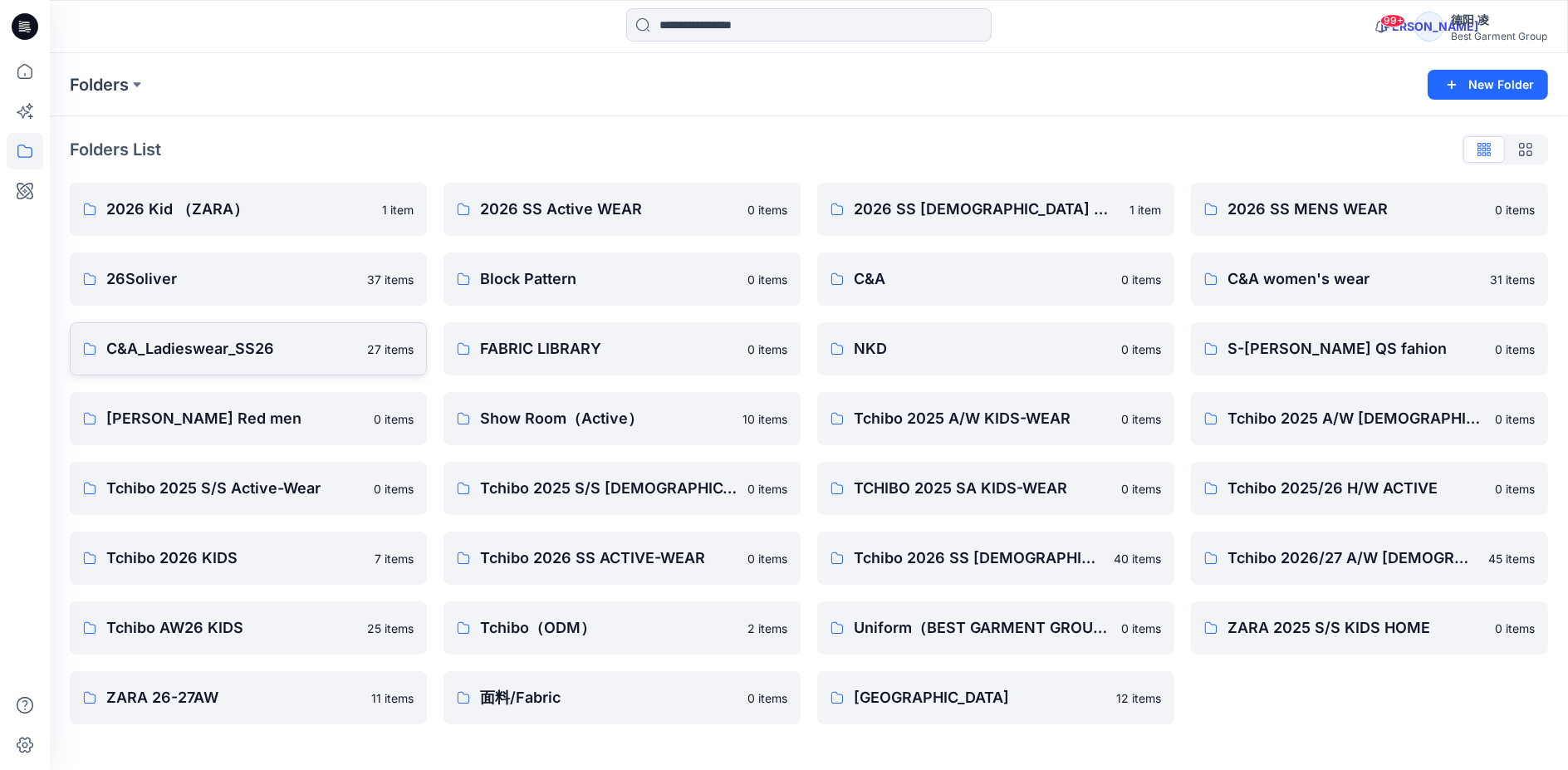
click at [261, 352] on p "C&A_Ladieswear_SS26" at bounding box center [231, 349] width 251 height 23
click at [289, 427] on p "[PERSON_NAME] Red men" at bounding box center [234, 418] width 257 height 23
click at [949, 282] on p "C&A" at bounding box center [982, 278] width 257 height 23
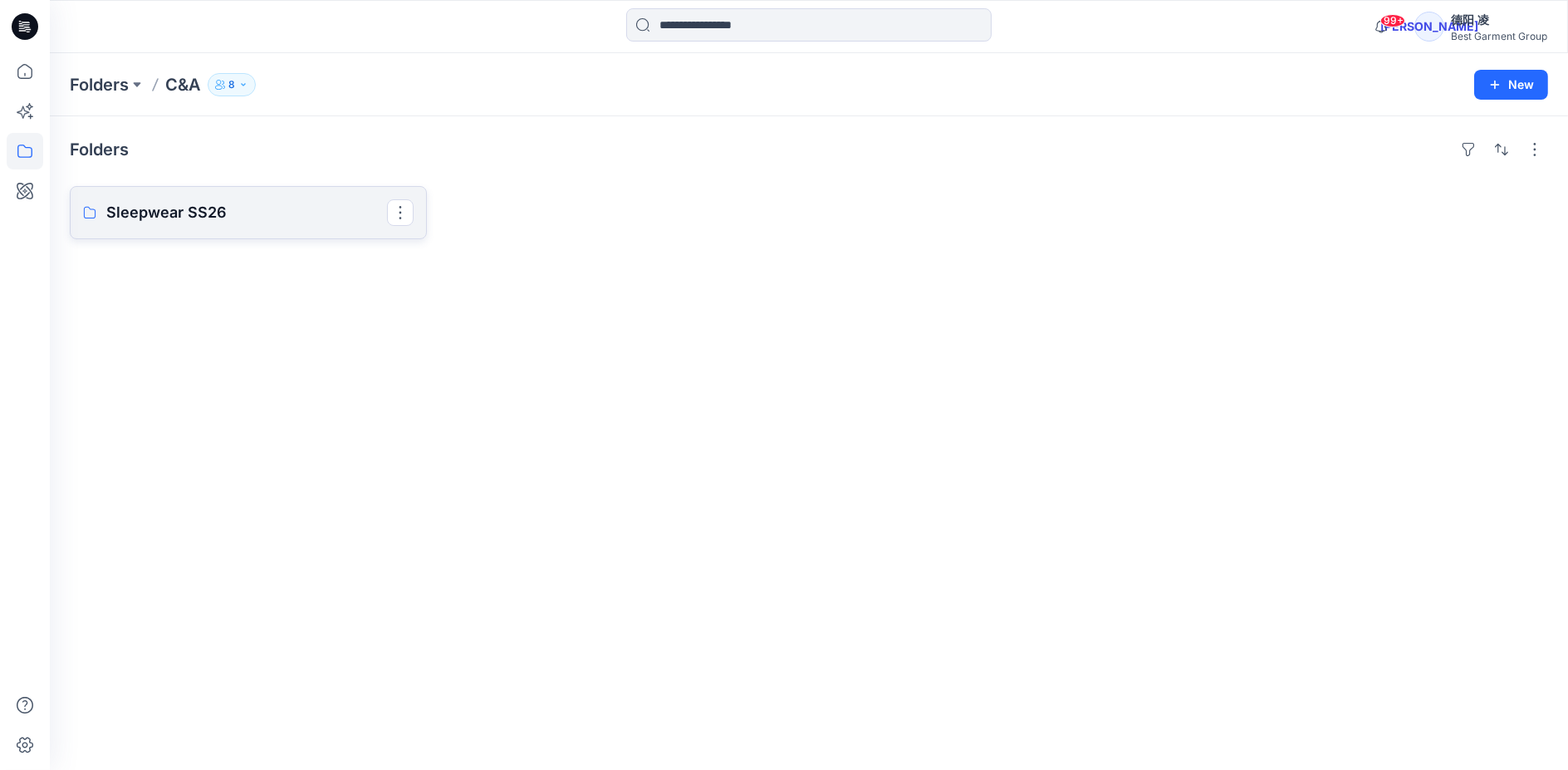
click at [264, 207] on p "Sleepwear SS26" at bounding box center [246, 212] width 281 height 23
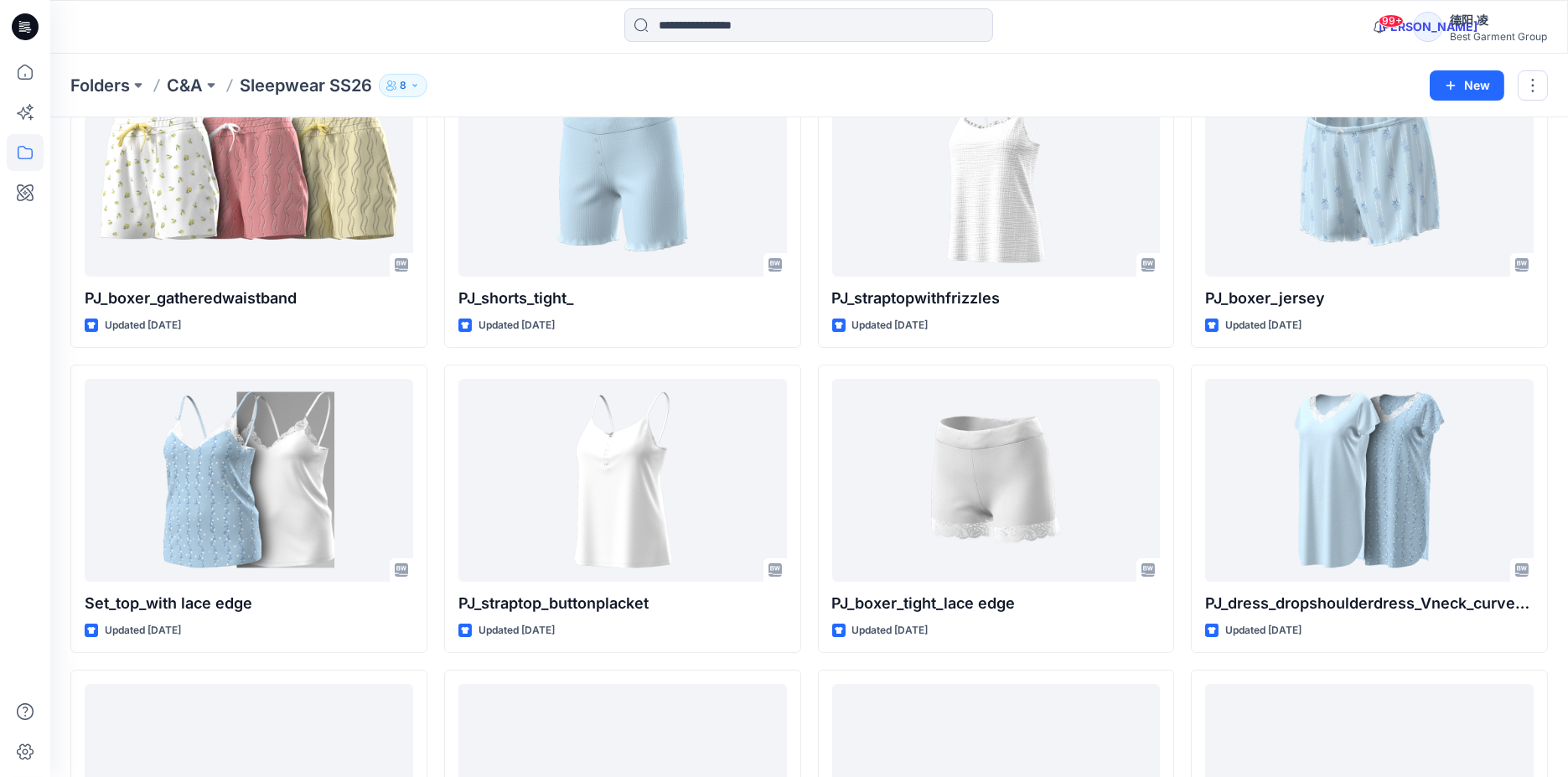
scroll to position [126, 0]
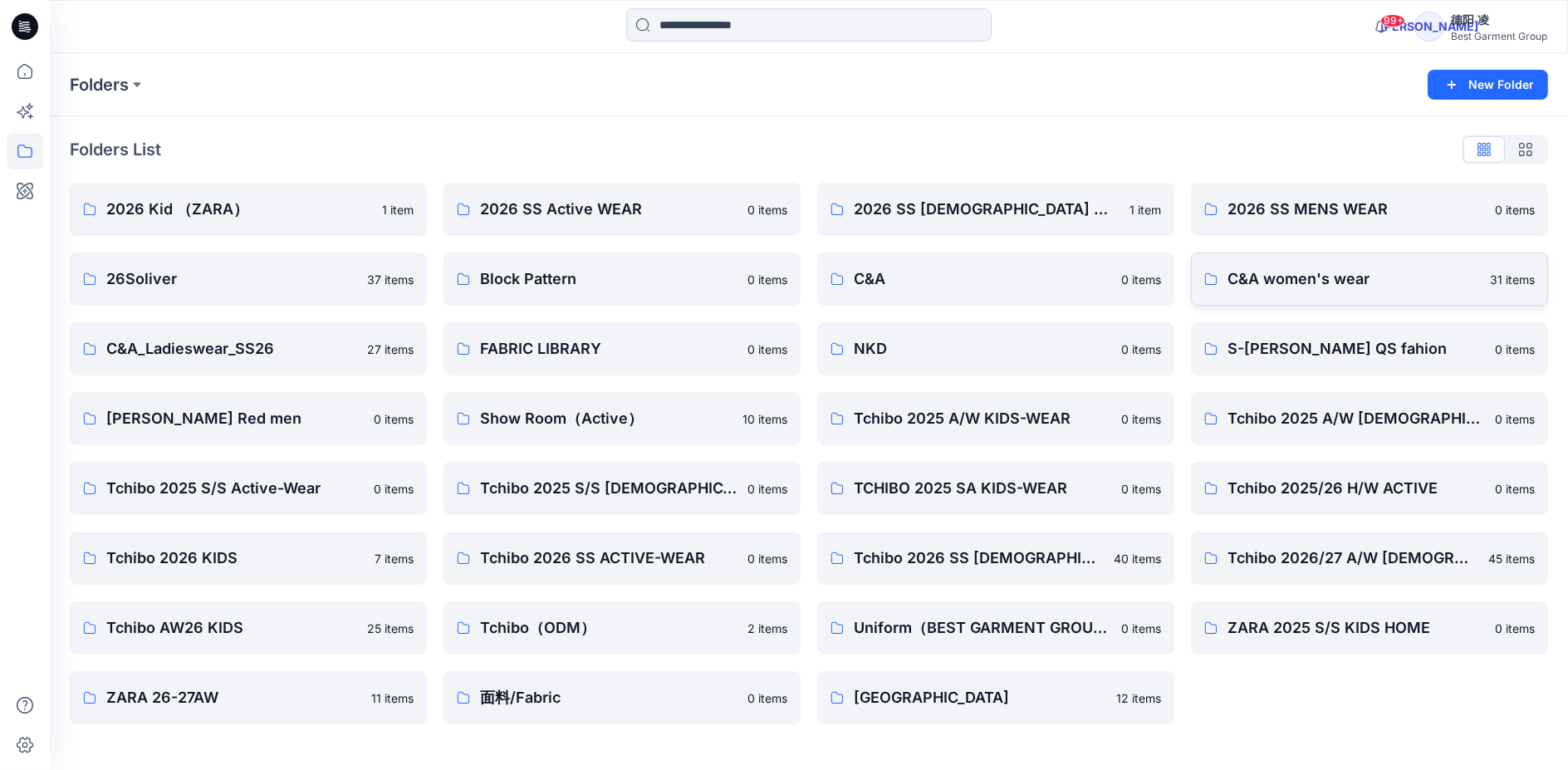
click at [1350, 296] on link "C&A women's wear 31 items" at bounding box center [1369, 279] width 357 height 53
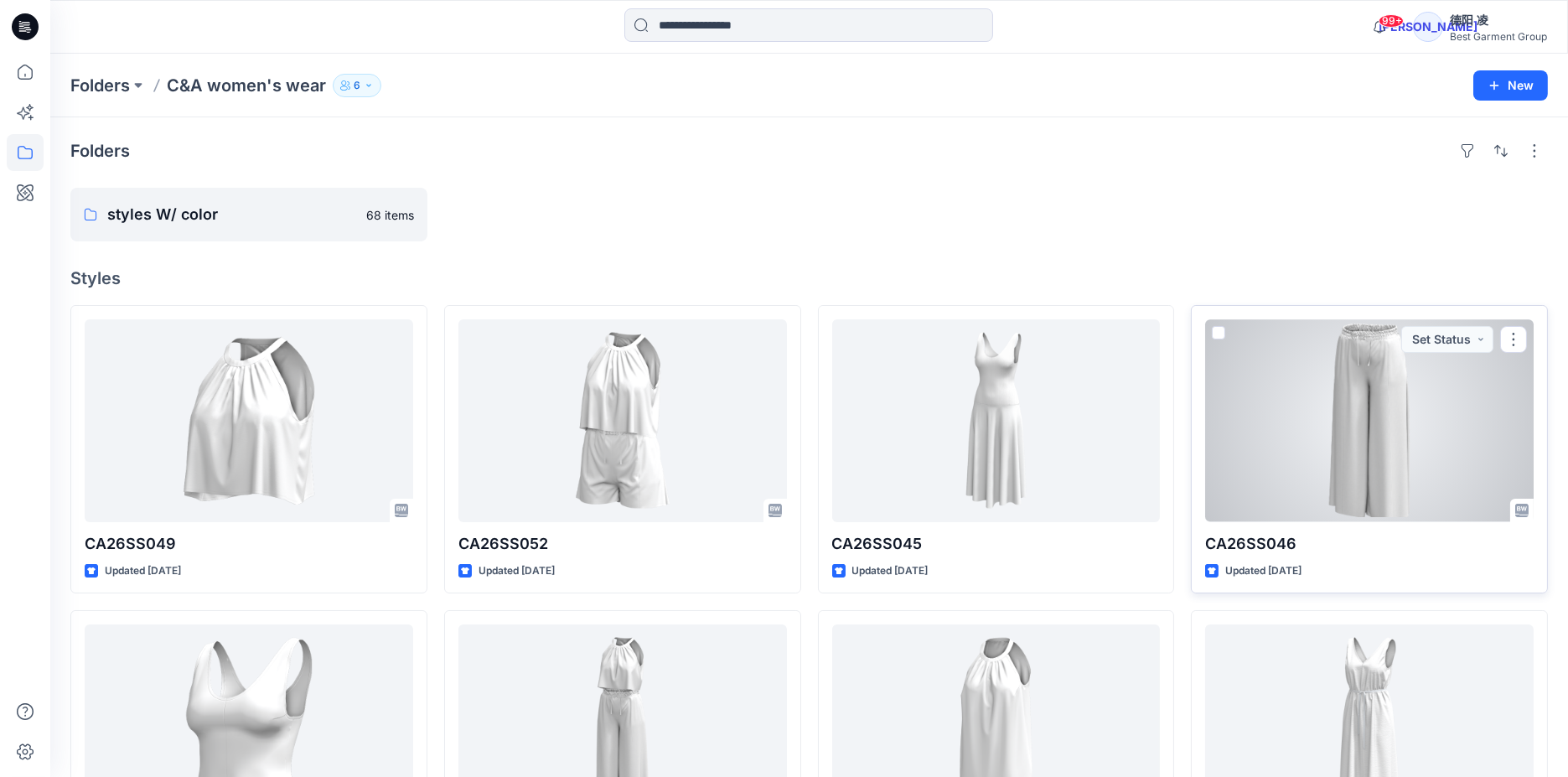
click at [1377, 389] on div at bounding box center [1369, 421] width 328 height 203
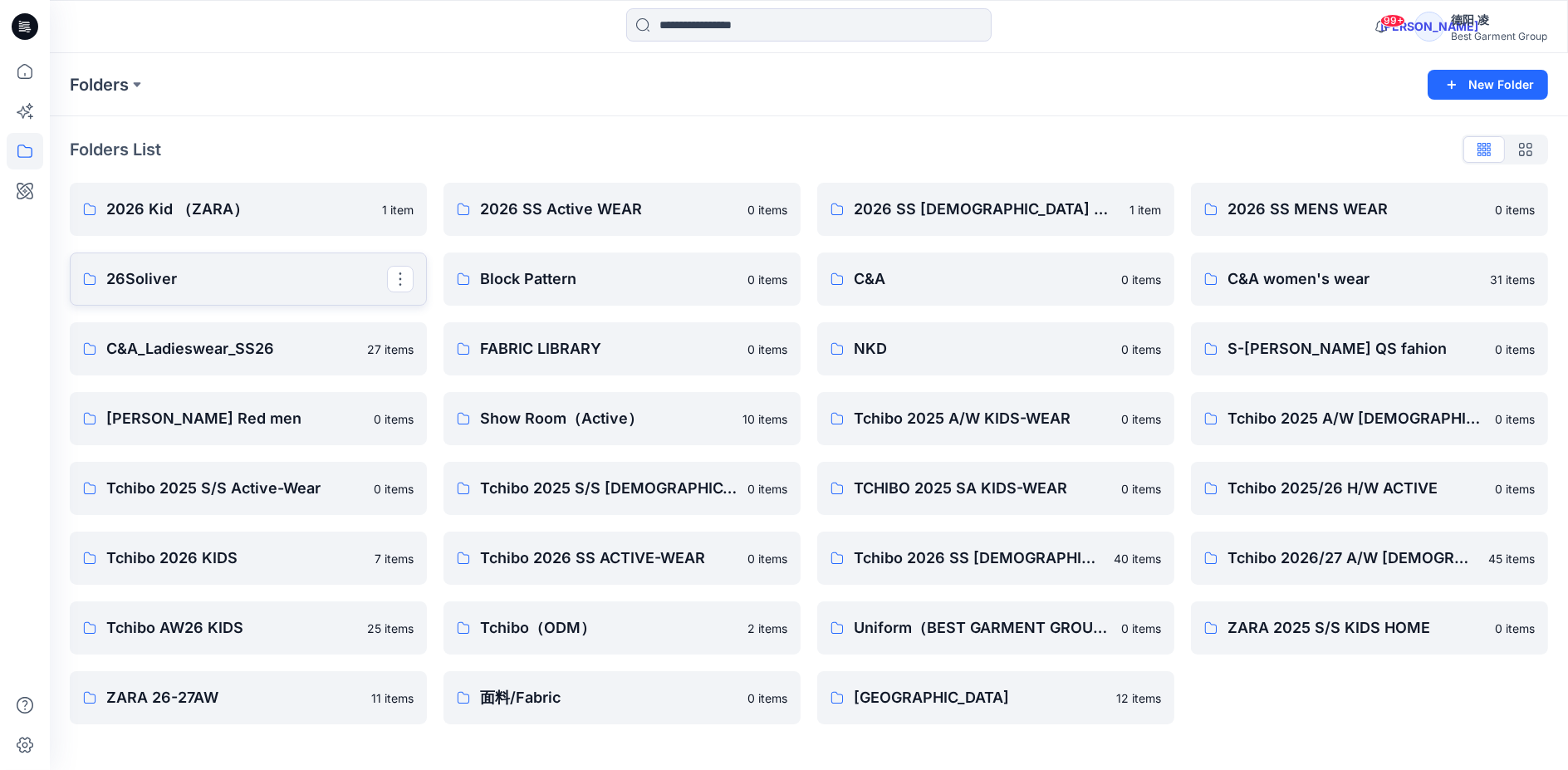
click at [276, 281] on p "26Soliver" at bounding box center [246, 278] width 281 height 23
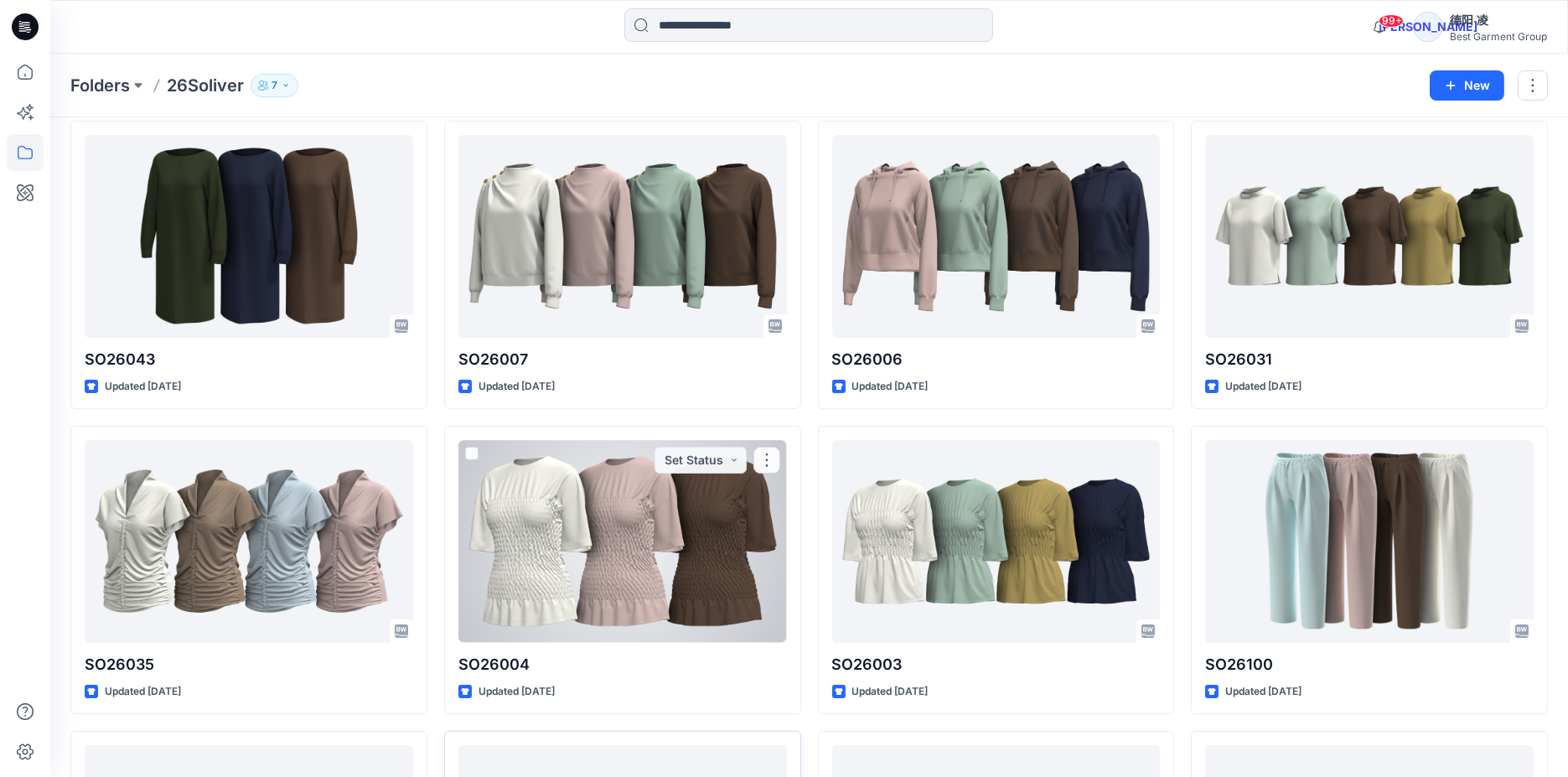
scroll to position [931, 0]
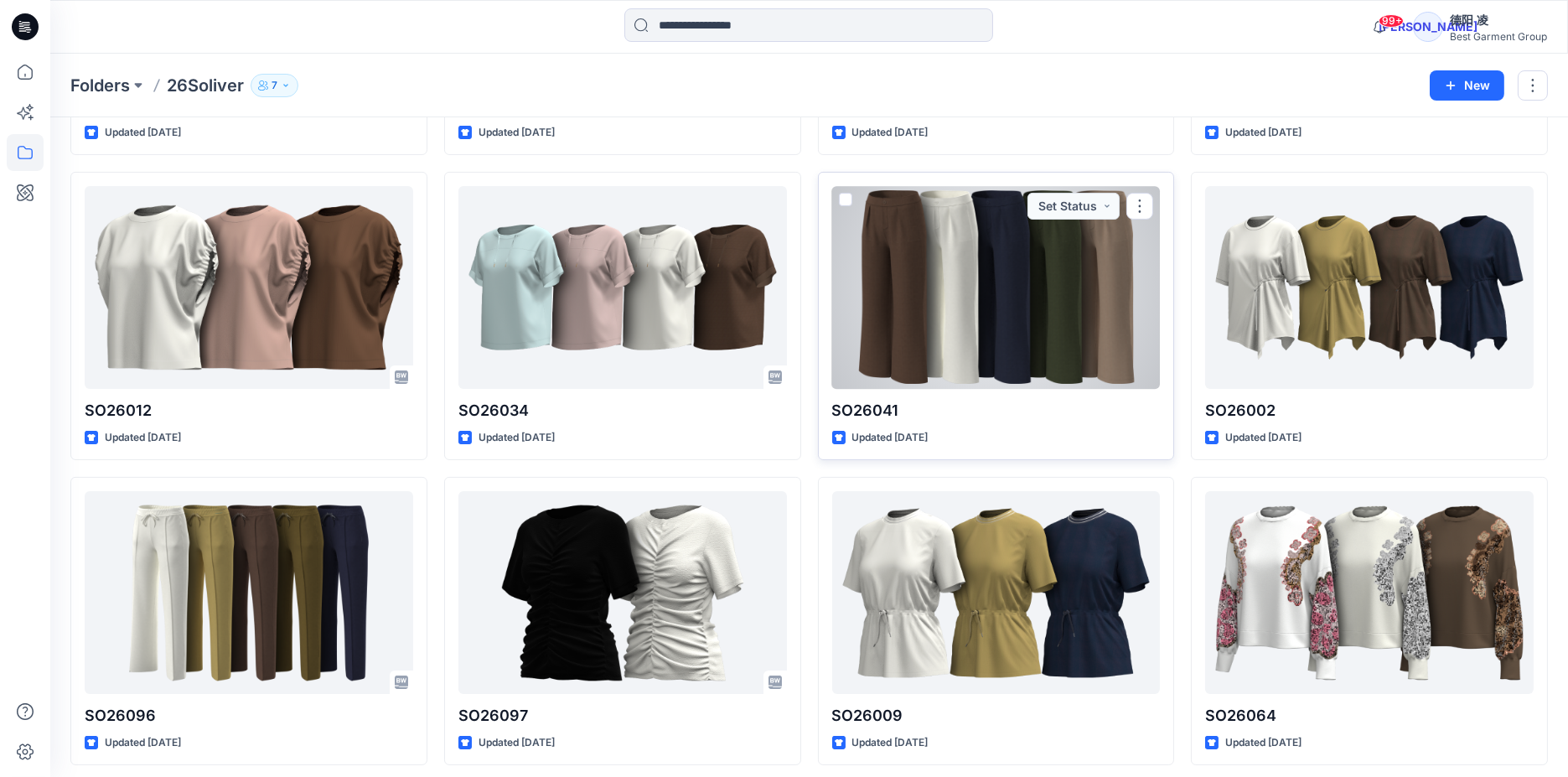
click at [976, 328] on div at bounding box center [996, 288] width 328 height 203
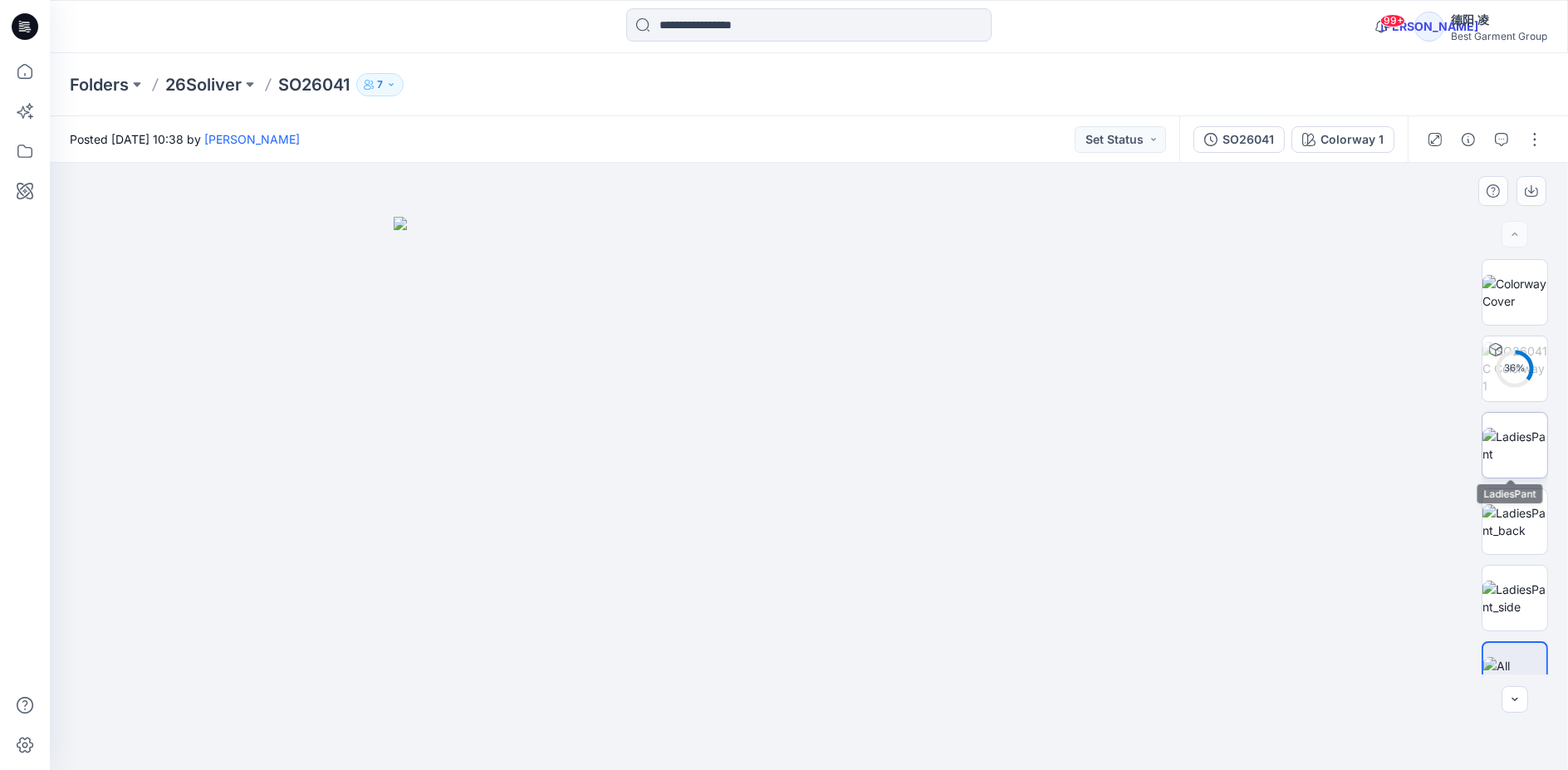
click at [1528, 444] on img at bounding box center [1515, 445] width 65 height 35
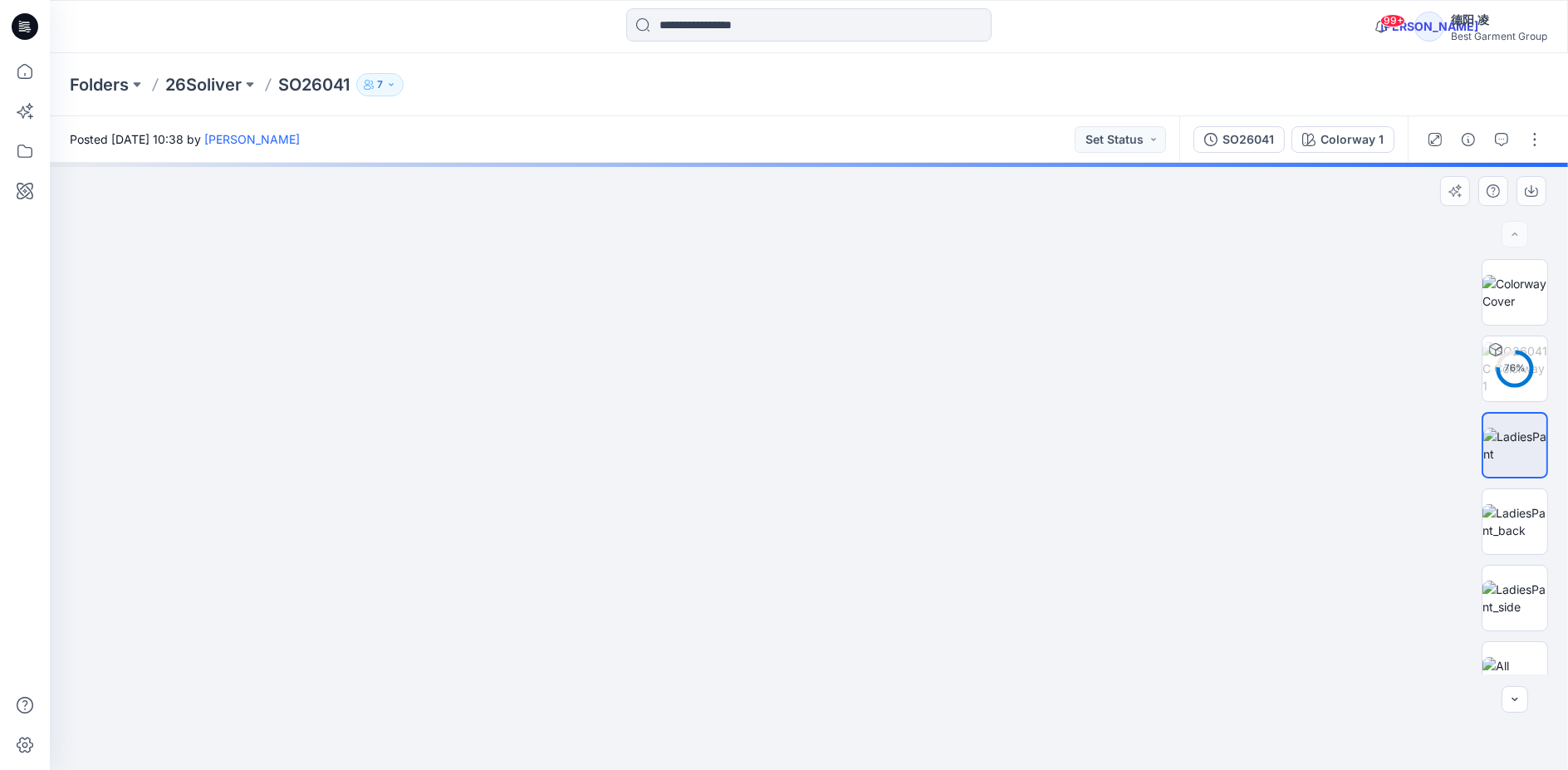
drag, startPoint x: 918, startPoint y: 397, endPoint x: 882, endPoint y: 667, distance: 272.4
click at [882, 667] on img at bounding box center [808, 313] width 1411 height 915
drag, startPoint x: 906, startPoint y: 448, endPoint x: 894, endPoint y: 591, distance: 143.5
click at [892, 598] on img at bounding box center [808, 467] width 1411 height 608
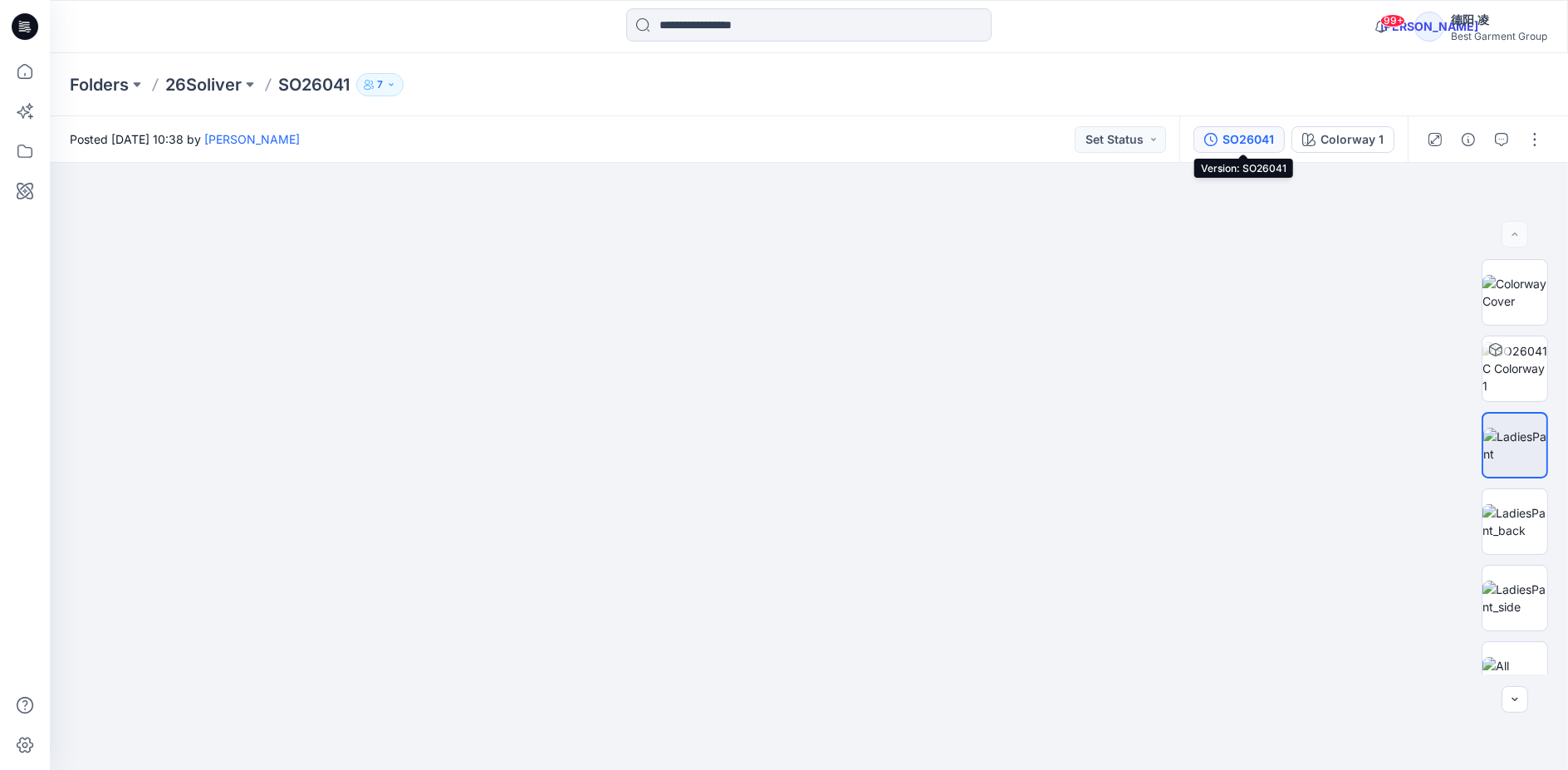
click at [1260, 144] on div "SO26041" at bounding box center [1248, 139] width 52 height 18
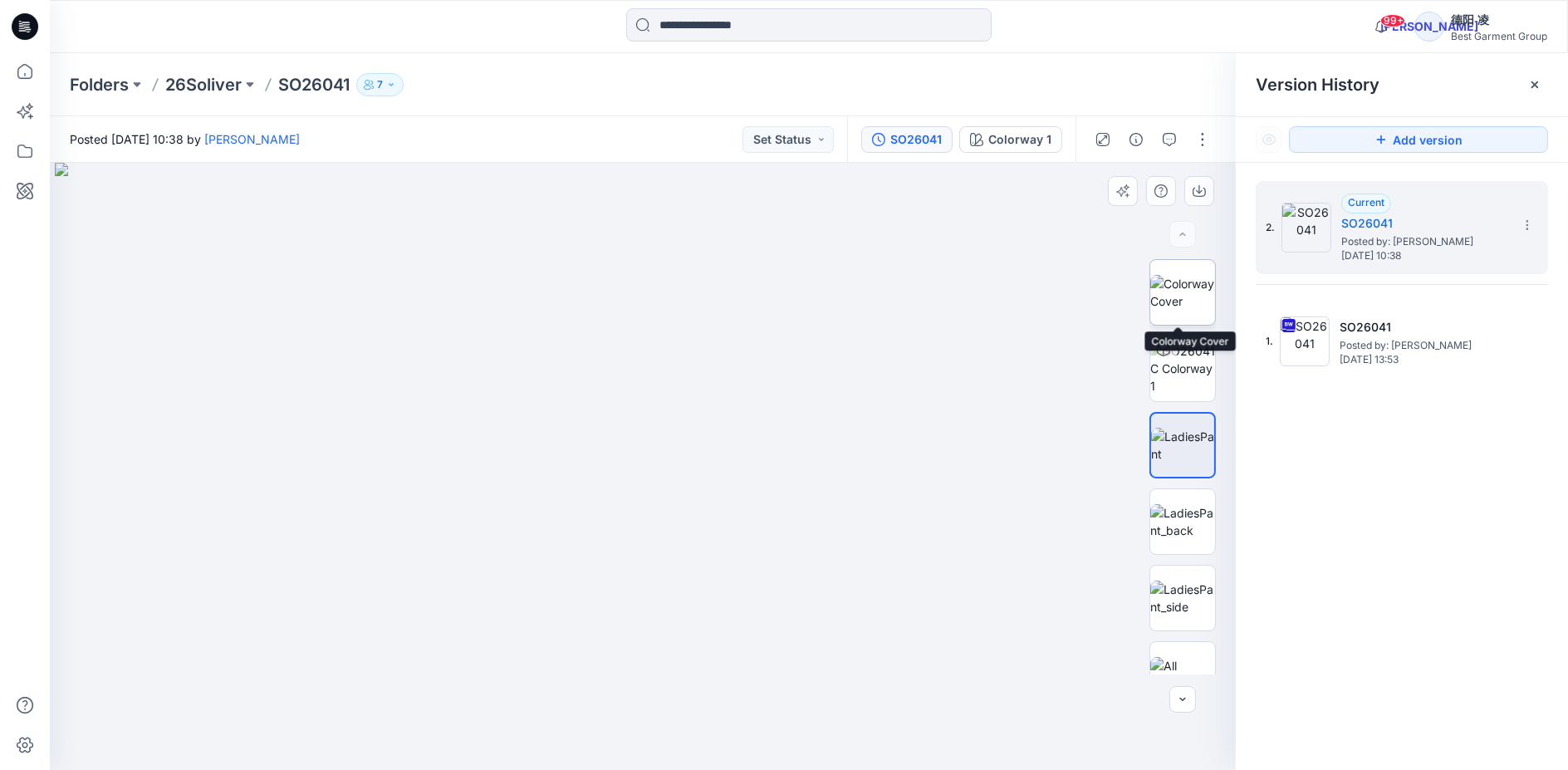
click at [1160, 290] on img at bounding box center [1183, 292] width 65 height 35
drag, startPoint x: 671, startPoint y: 264, endPoint x: 744, endPoint y: 632, distance: 375.2
click at [744, 634] on img at bounding box center [642, 397] width 316 height 742
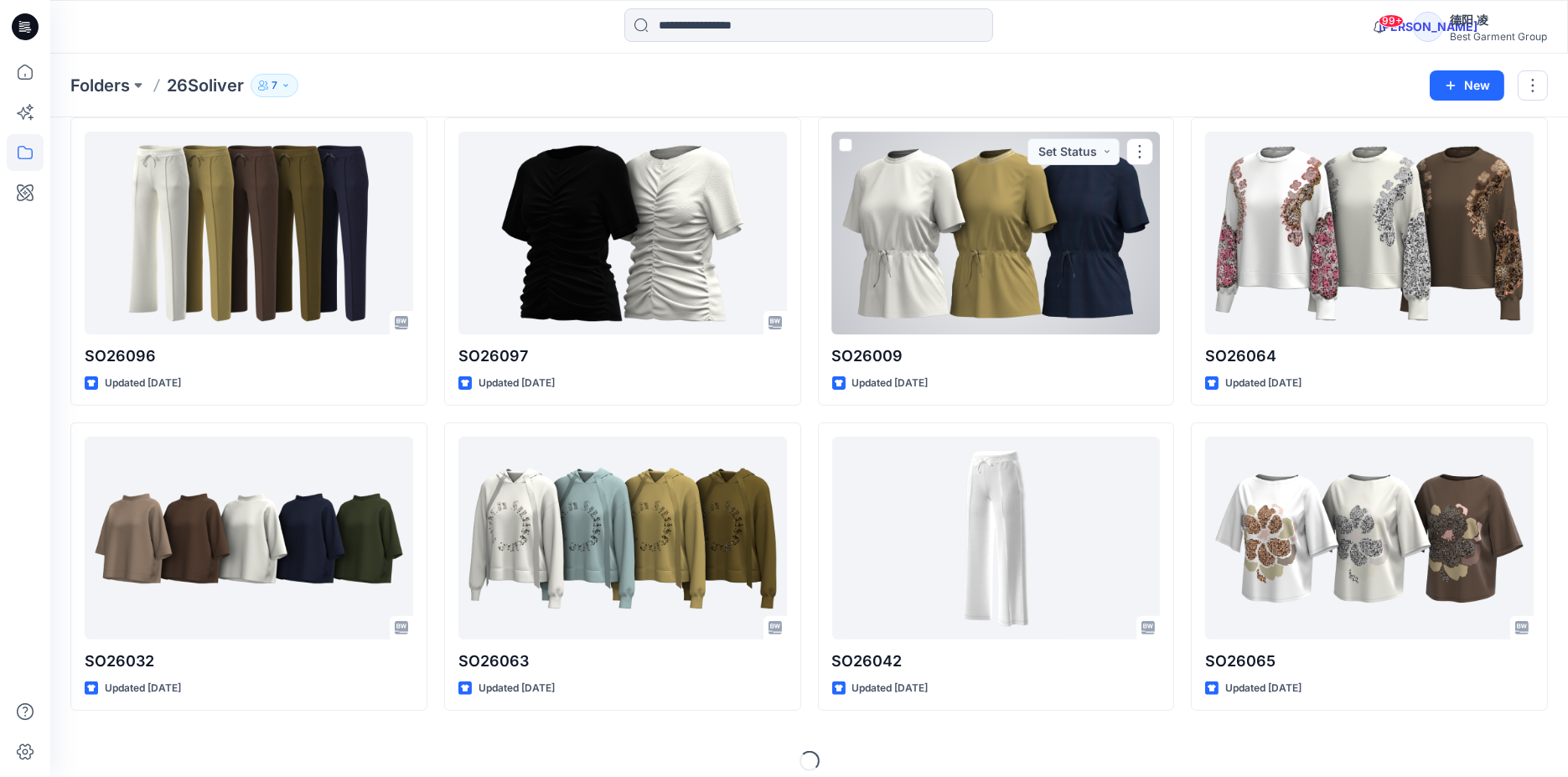
scroll to position [1305, 0]
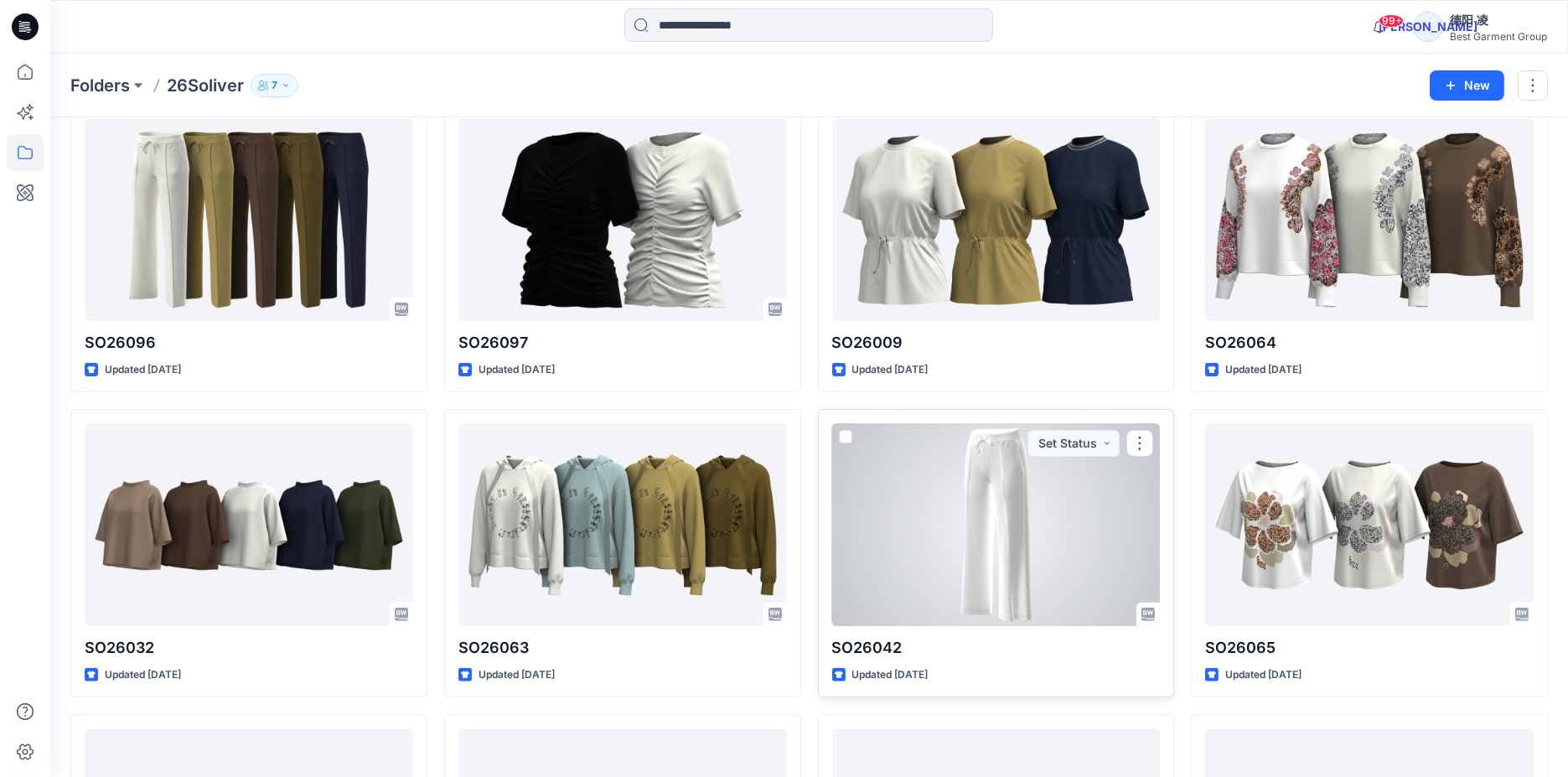
click at [1003, 473] on div at bounding box center [996, 525] width 328 height 203
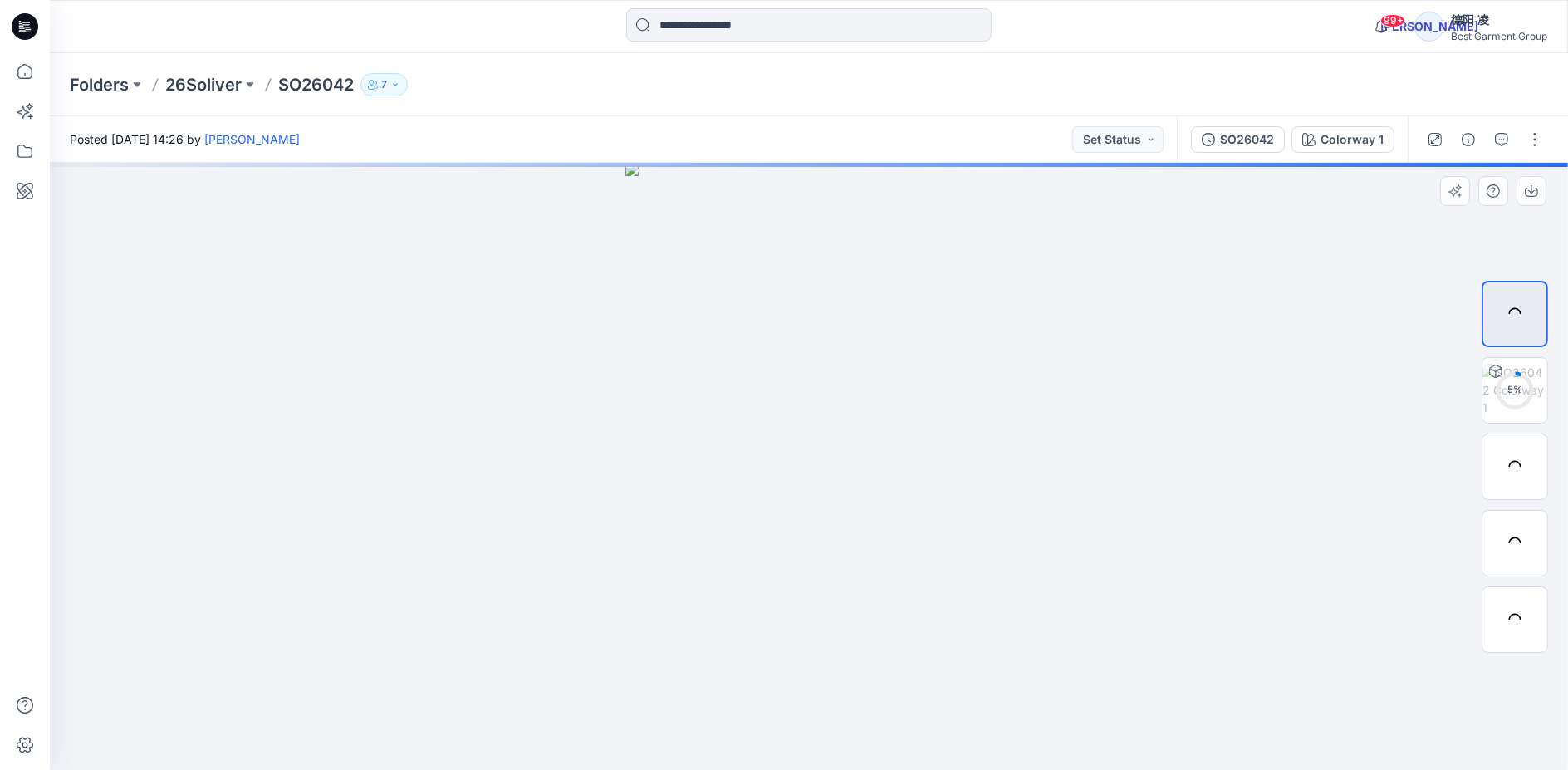
drag, startPoint x: 906, startPoint y: 291, endPoint x: 863, endPoint y: 575, distance: 287.2
click at [852, 557] on img at bounding box center [808, 467] width 368 height 608
click at [1262, 142] on div "SO26042" at bounding box center [1246, 139] width 54 height 18
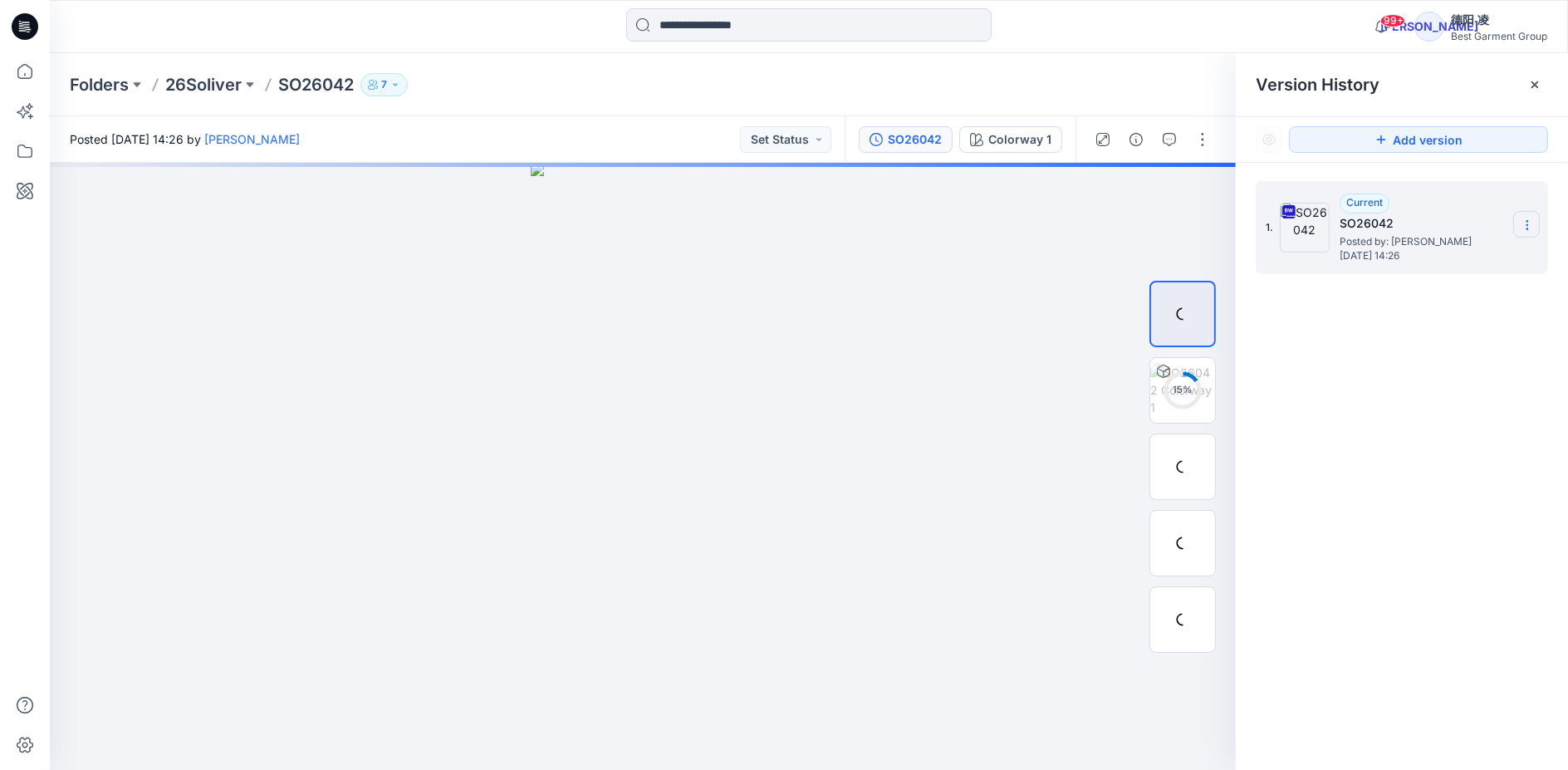
click at [1529, 222] on icon at bounding box center [1527, 225] width 13 height 13
click at [1431, 261] on span "Download Source BW File" at bounding box center [1443, 257] width 139 height 20
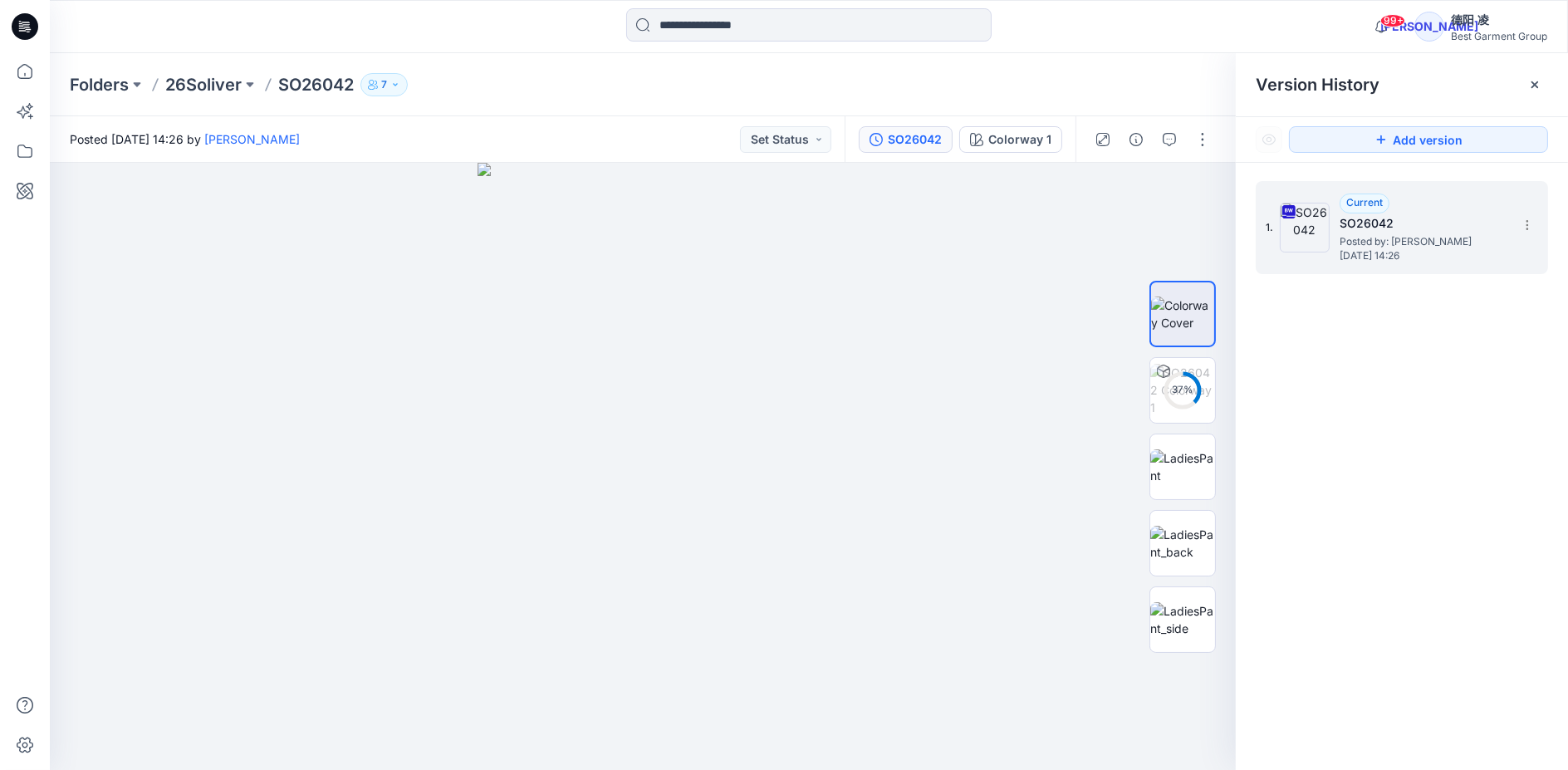
click at [632, 123] on div "Posted [DATE] 14:26 by [PERSON_NAME] Set Status" at bounding box center [447, 139] width 795 height 46
